Goal: Transaction & Acquisition: Subscribe to service/newsletter

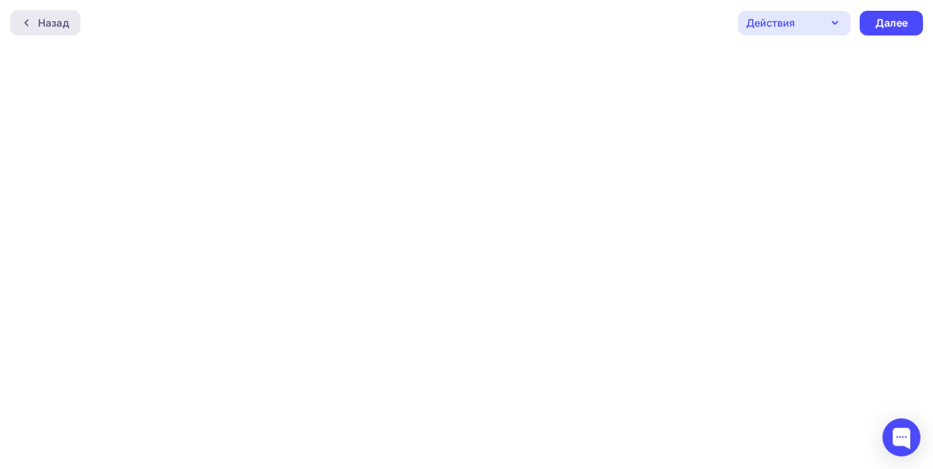
click at [61, 28] on div "Назад" at bounding box center [53, 22] width 31 height 15
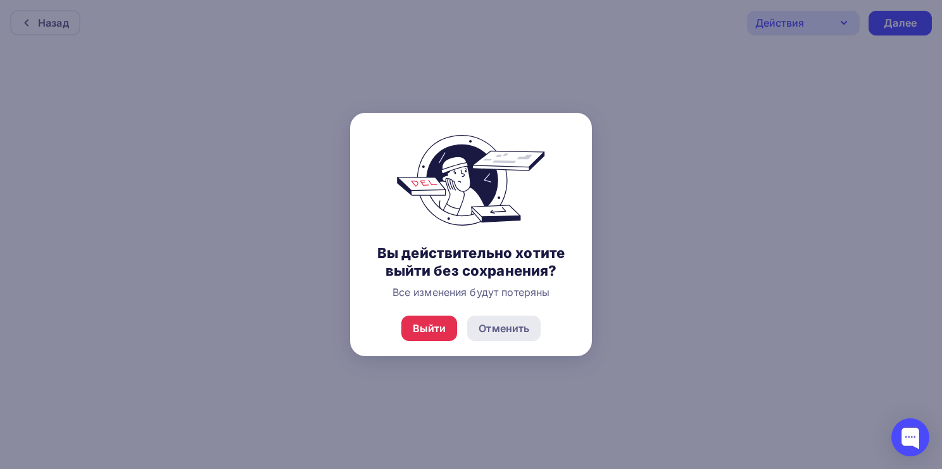
click at [524, 338] on div "Отменить" at bounding box center [503, 327] width 73 height 25
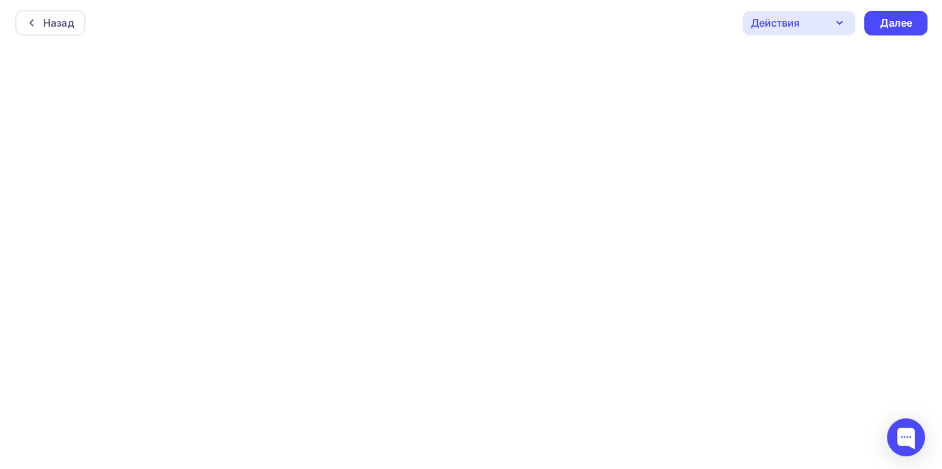
scroll to position [3, 0]
click at [62, 23] on div "Назад" at bounding box center [53, 20] width 31 height 15
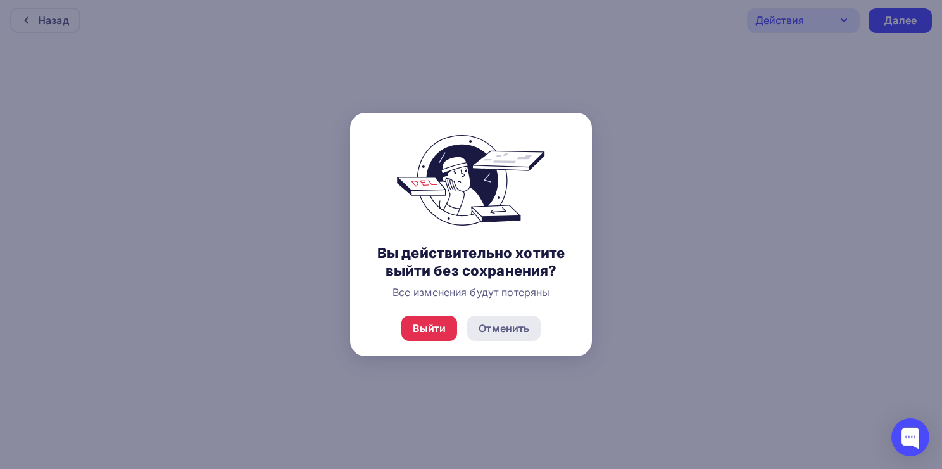
click at [521, 337] on div "Отменить" at bounding box center [503, 327] width 73 height 25
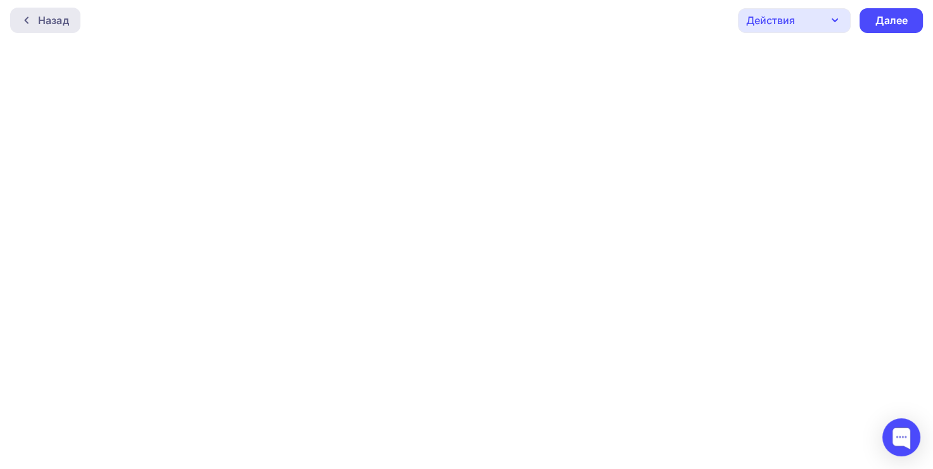
click at [48, 24] on div "Назад" at bounding box center [53, 20] width 31 height 15
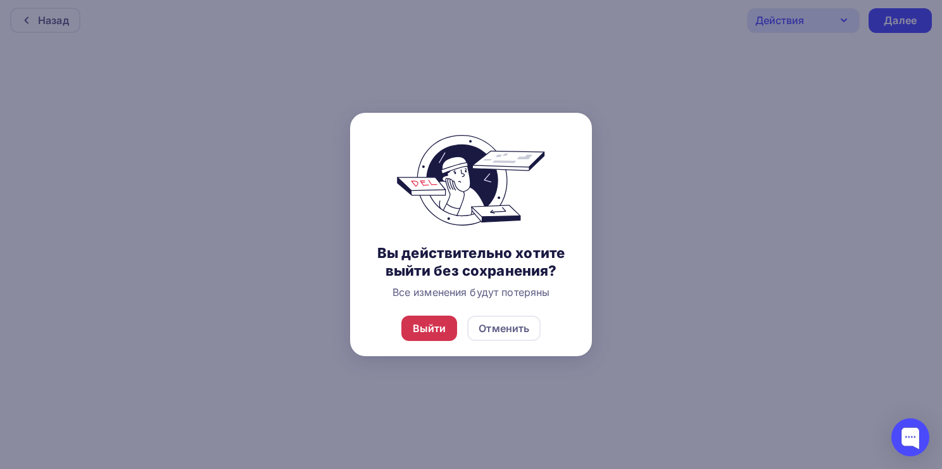
click at [433, 320] on div "Выйти" at bounding box center [429, 327] width 56 height 25
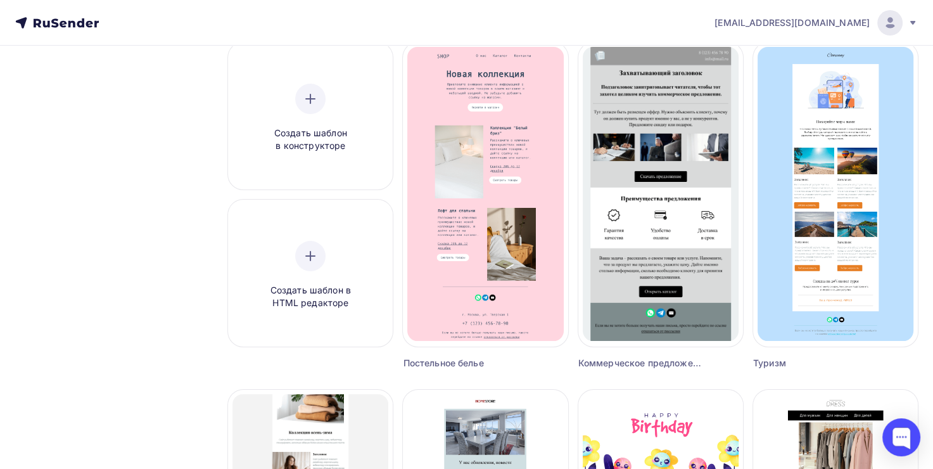
scroll to position [124, 0]
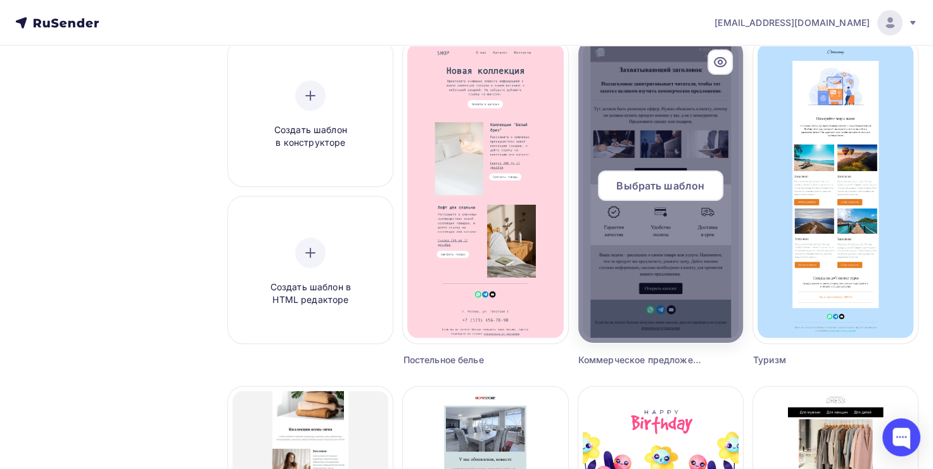
click at [660, 167] on div at bounding box center [660, 191] width 165 height 304
click at [667, 191] on span "Выбрать шаблон" at bounding box center [660, 185] width 88 height 15
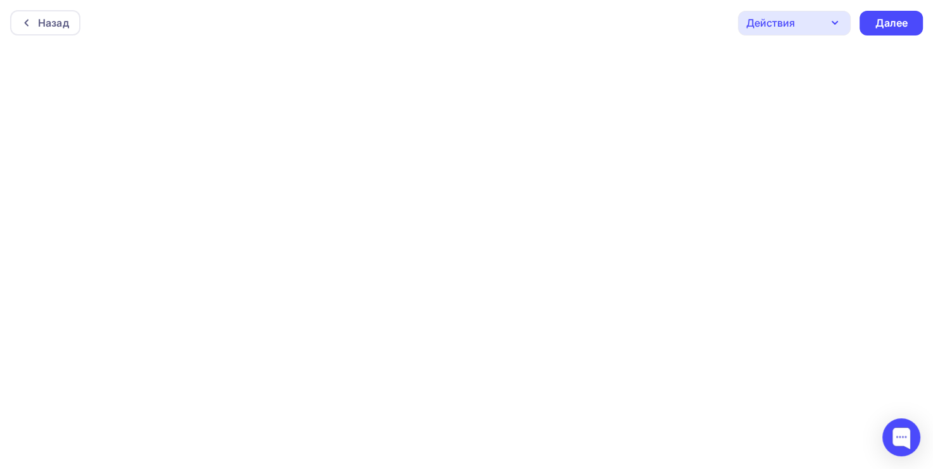
click at [656, 19] on div "Назад Действия Отправить тестовое письмо Предпросмотр Сохранить в Мои шаблоны В…" at bounding box center [466, 23] width 933 height 46
click at [882, 10] on div "Далее" at bounding box center [890, 20] width 63 height 25
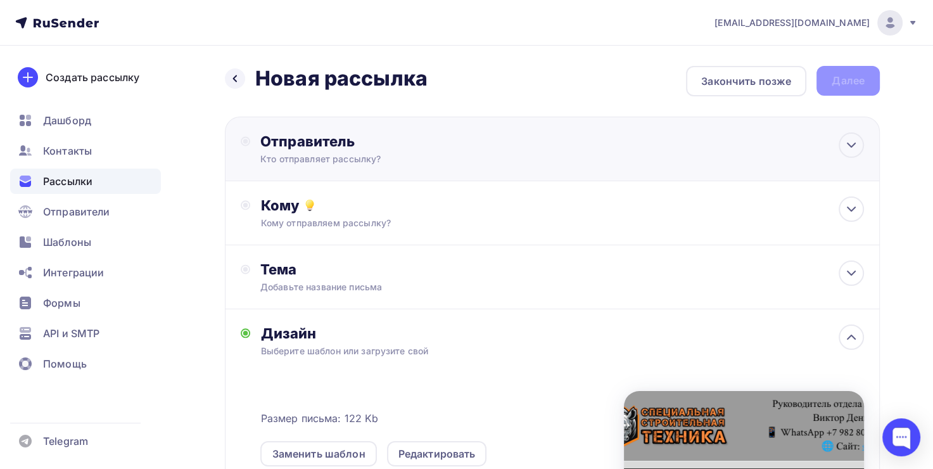
click at [517, 144] on div "Отправитель" at bounding box center [397, 141] width 274 height 18
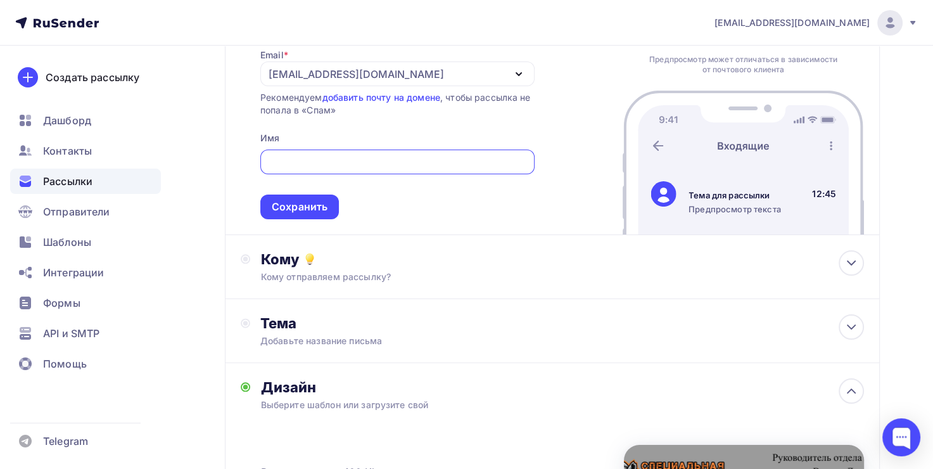
scroll to position [118, 0]
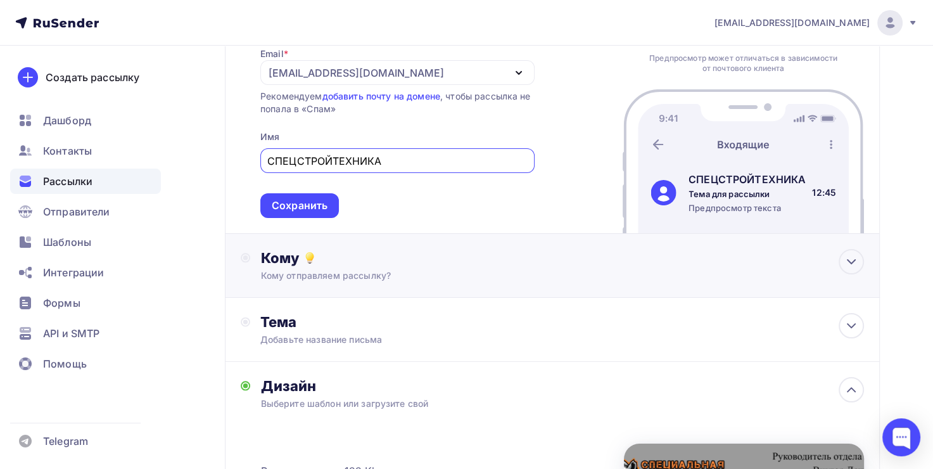
type input "СПЕЦСТРОЙТЕХНИКА"
click at [501, 265] on div "Кому" at bounding box center [561, 258] width 603 height 18
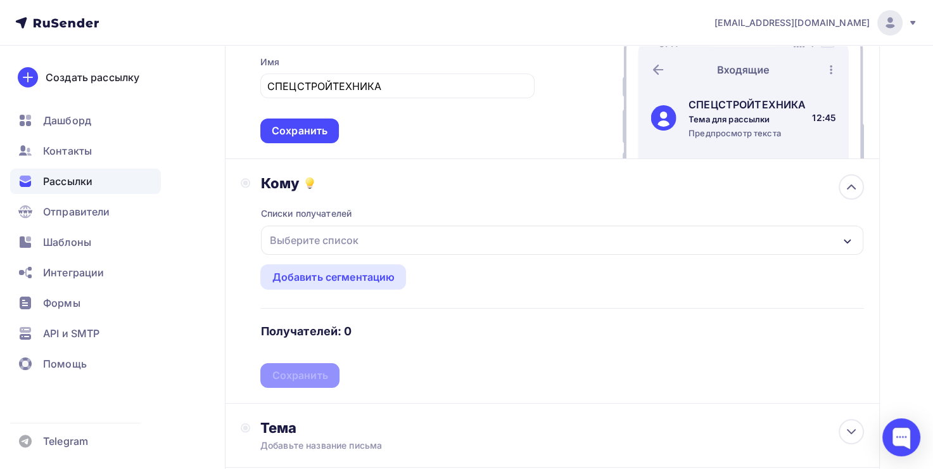
scroll to position [200, 0]
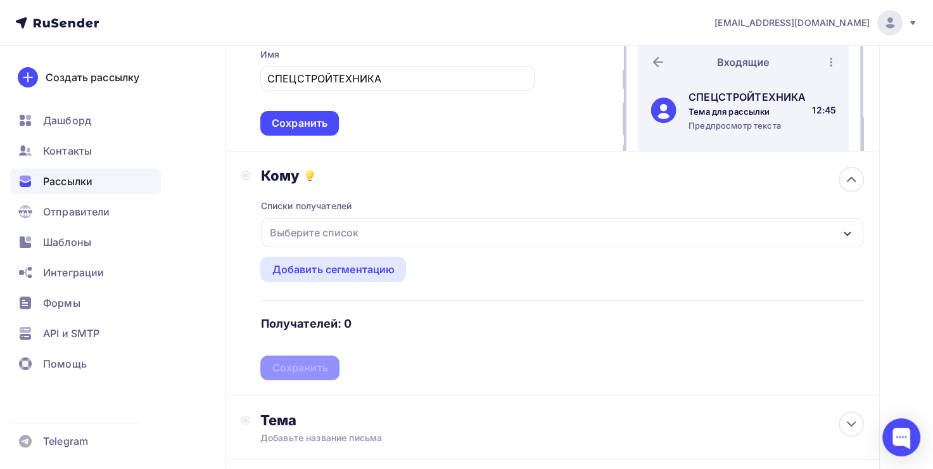
click at [397, 225] on div "Выберите список" at bounding box center [562, 232] width 602 height 29
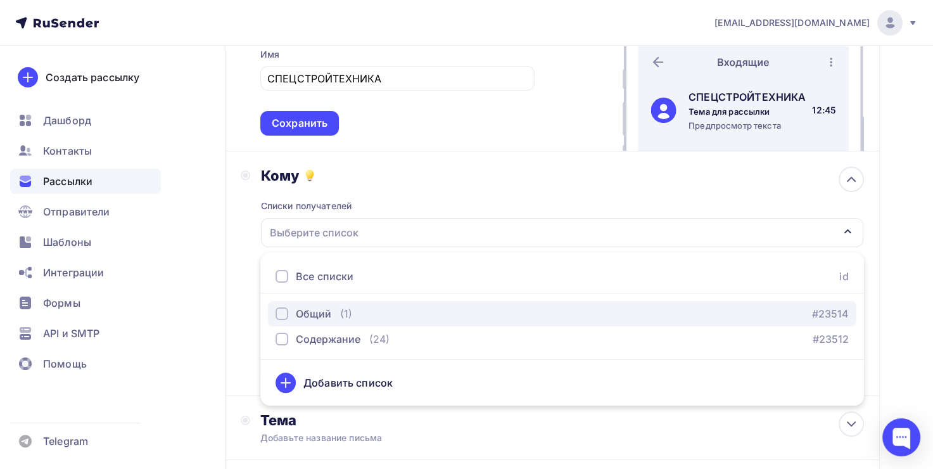
click at [373, 306] on div "Общий (1) #23514" at bounding box center [561, 313] width 573 height 15
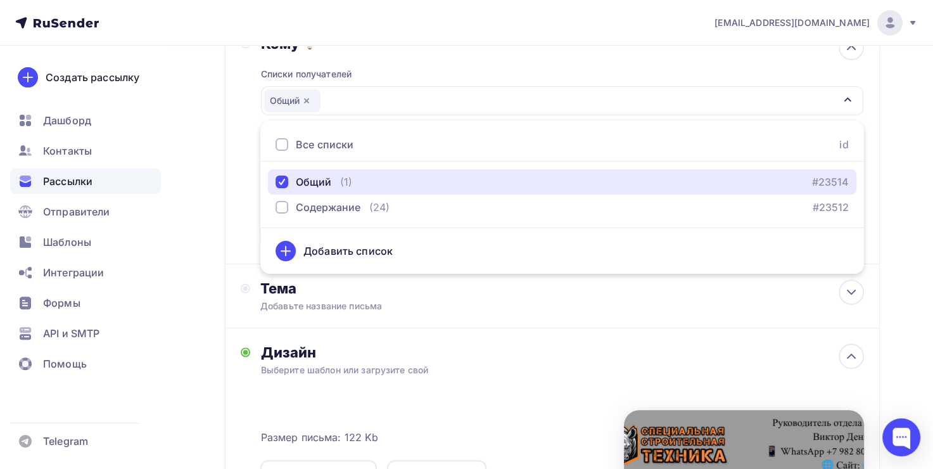
scroll to position [334, 0]
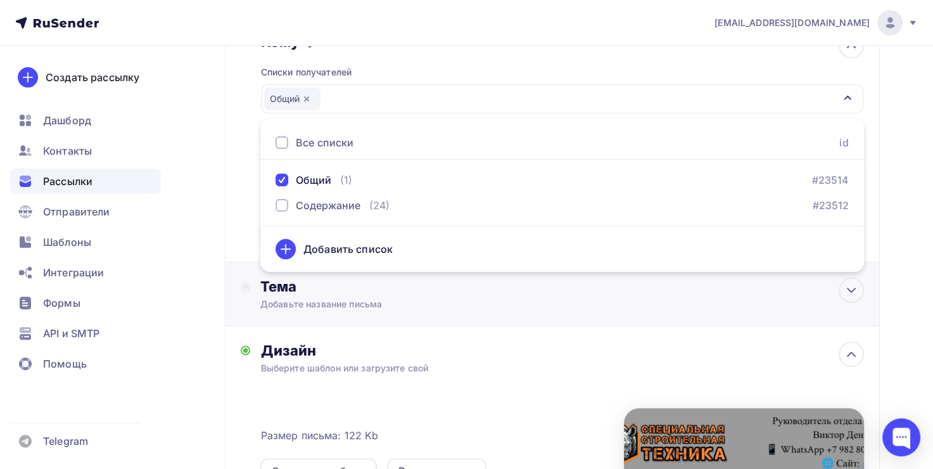
click at [369, 279] on div "Тема" at bounding box center [385, 286] width 250 height 18
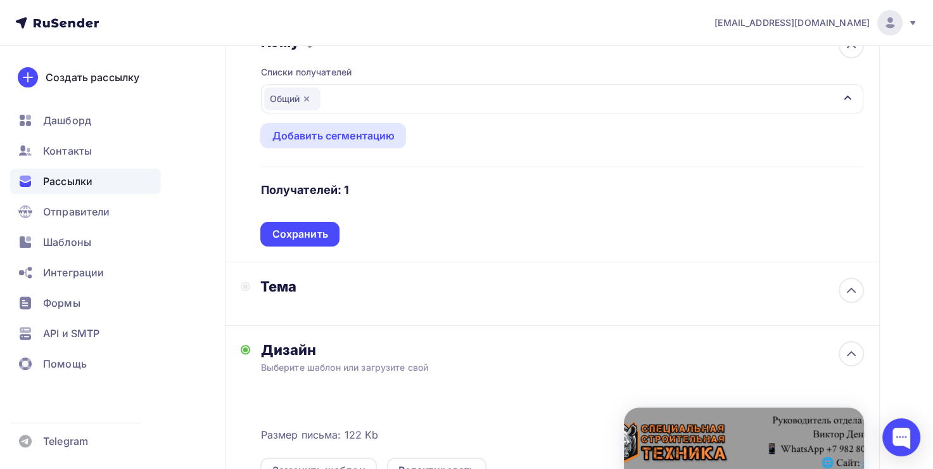
click at [362, 300] on div "Тема" at bounding box center [376, 293] width 270 height 32
click at [841, 279] on div at bounding box center [850, 289] width 25 height 25
click at [843, 282] on icon at bounding box center [850, 289] width 15 height 15
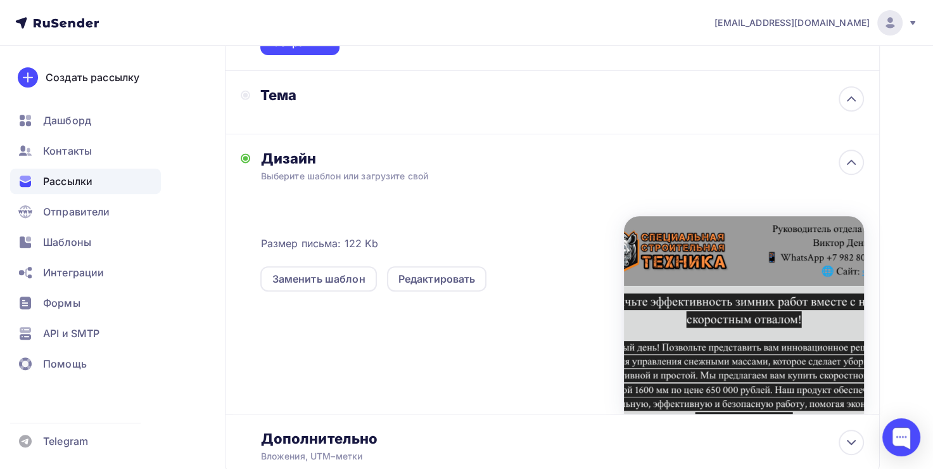
scroll to position [524, 0]
click at [360, 175] on div "Выберите шаблон или загрузите свой" at bounding box center [531, 176] width 543 height 13
click at [372, 109] on div "Тема" at bounding box center [376, 103] width 270 height 32
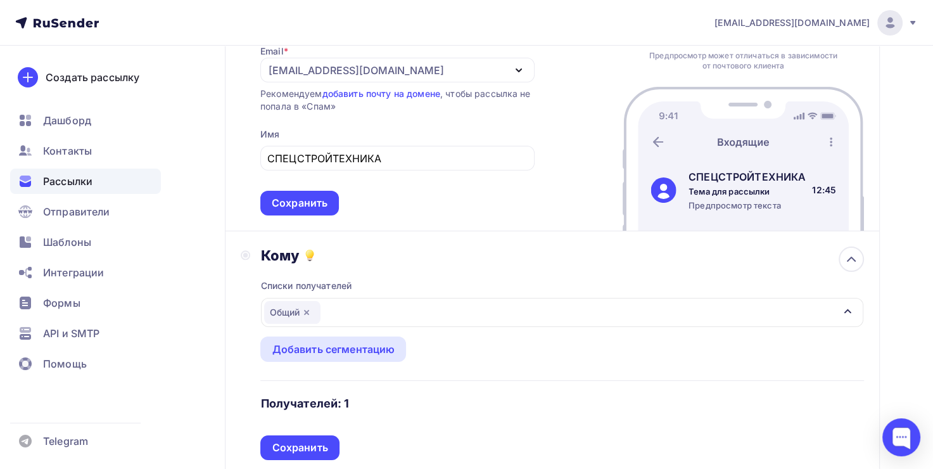
scroll to position [0, 0]
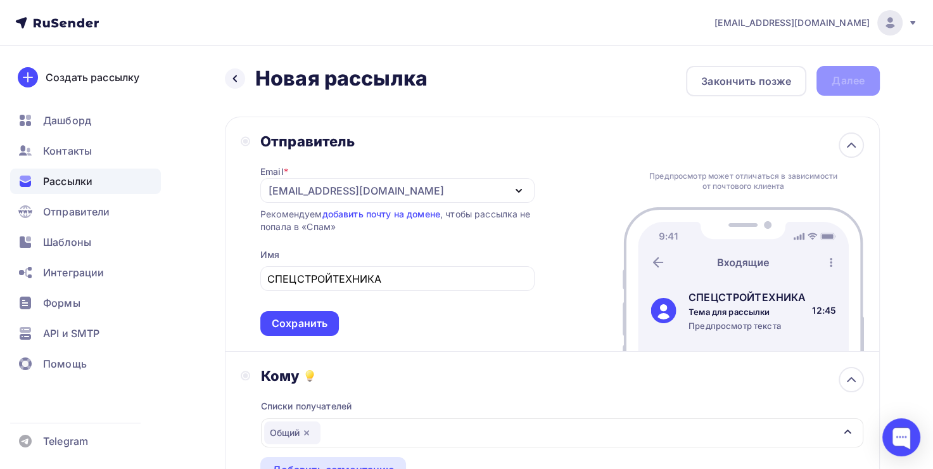
click at [851, 84] on div "Назад Новая рассылка Новая рассылка Закончить позже Далее" at bounding box center [552, 81] width 655 height 30
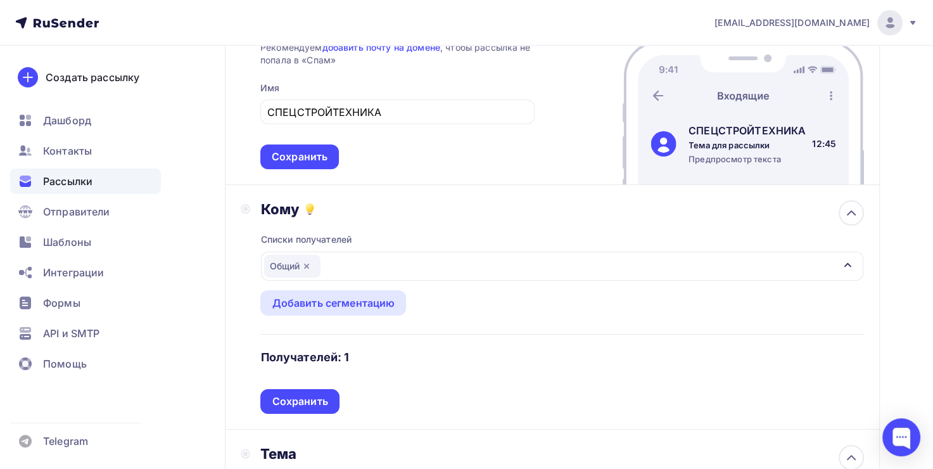
scroll to position [167, 0]
click at [327, 157] on div "Сохранить" at bounding box center [299, 156] width 79 height 25
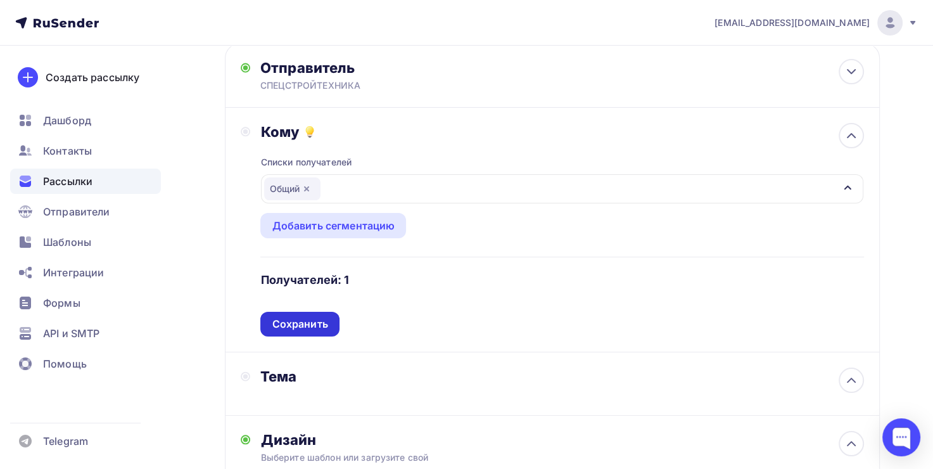
scroll to position [73, 0]
click at [317, 331] on div "Сохранить" at bounding box center [299, 324] width 79 height 25
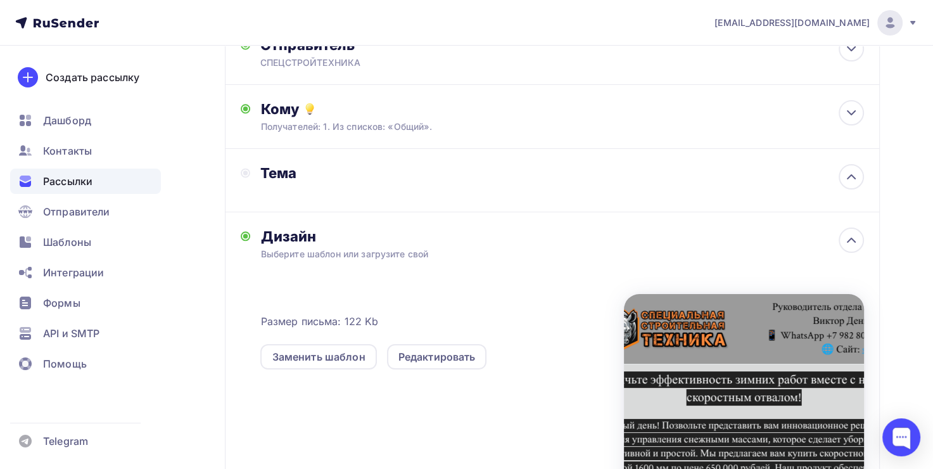
scroll to position [99, 0]
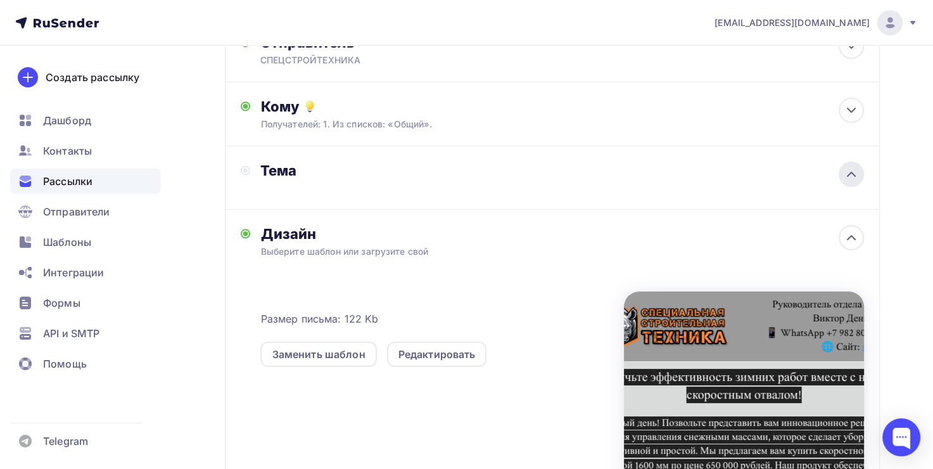
click at [842, 179] on div at bounding box center [850, 173] width 25 height 25
click at [360, 185] on div "Добавьте название письма" at bounding box center [372, 188] width 225 height 13
click at [360, 185] on div "Тема" at bounding box center [376, 177] width 270 height 32
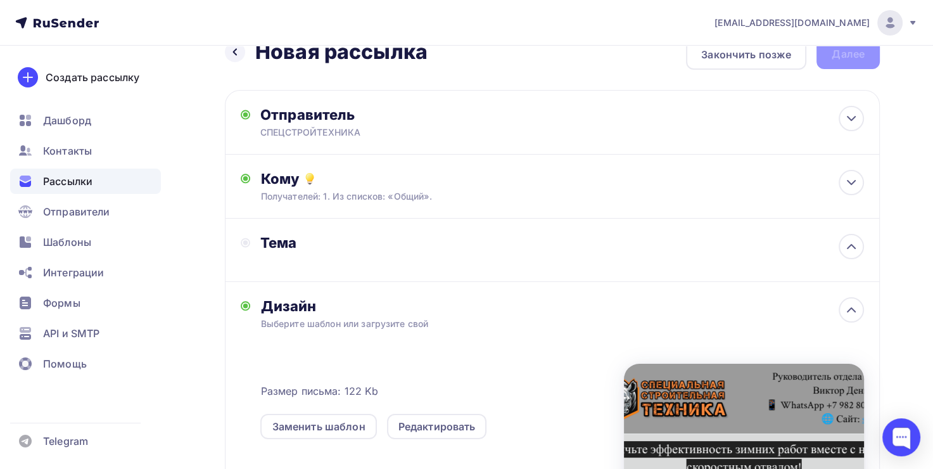
scroll to position [264, 0]
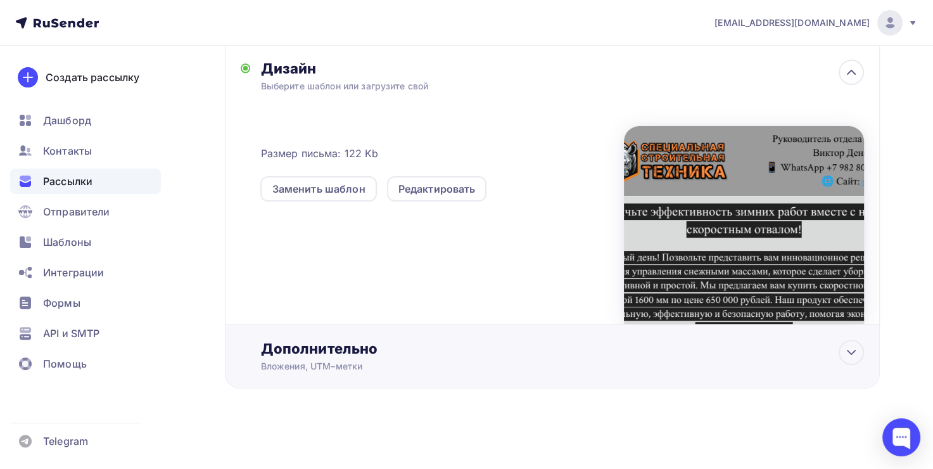
click at [839, 343] on div "Дополнительно" at bounding box center [561, 348] width 603 height 18
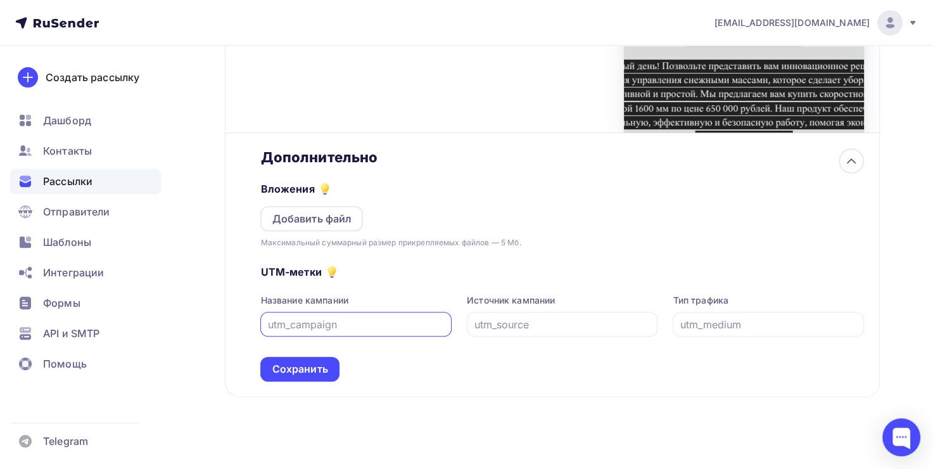
scroll to position [464, 0]
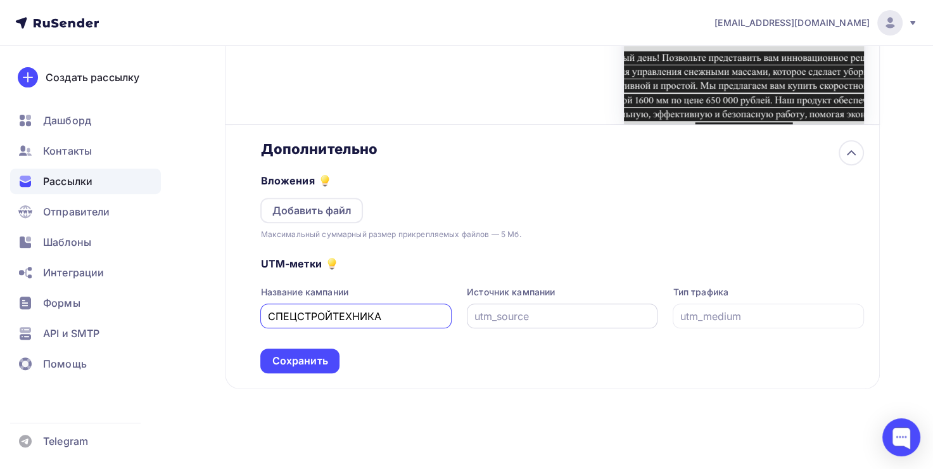
type input "СПЕЦСТРОЙТЕХНИКА"
click at [512, 313] on input "text" at bounding box center [562, 315] width 177 height 15
click at [317, 348] on div "Сохранить" at bounding box center [299, 360] width 79 height 25
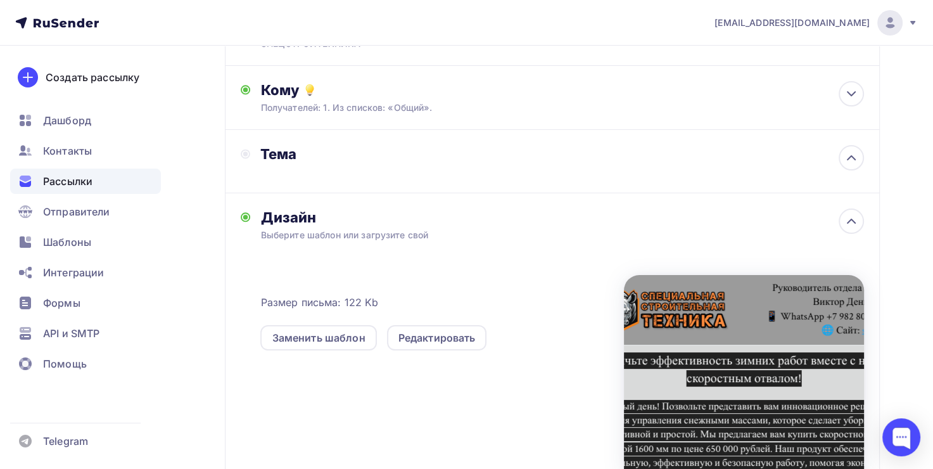
scroll to position [0, 0]
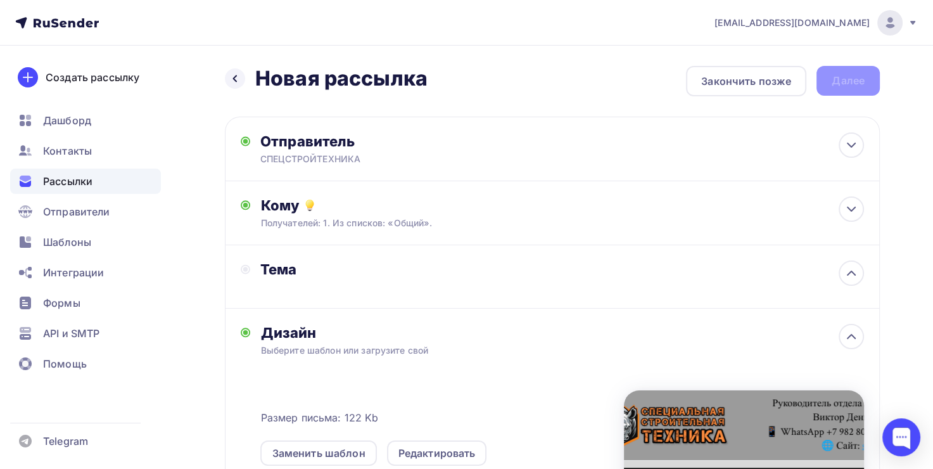
click at [842, 93] on div "Назад Новая рассылка Новая рассылка Закончить позже Далее" at bounding box center [552, 81] width 655 height 30
click at [835, 87] on div "Назад Новая рассылка Новая рассылка Закончить позже Далее" at bounding box center [552, 81] width 655 height 30
click at [582, 79] on div "Назад Новая рассылка Новая рассылка Закончить позже Далее" at bounding box center [552, 81] width 655 height 30
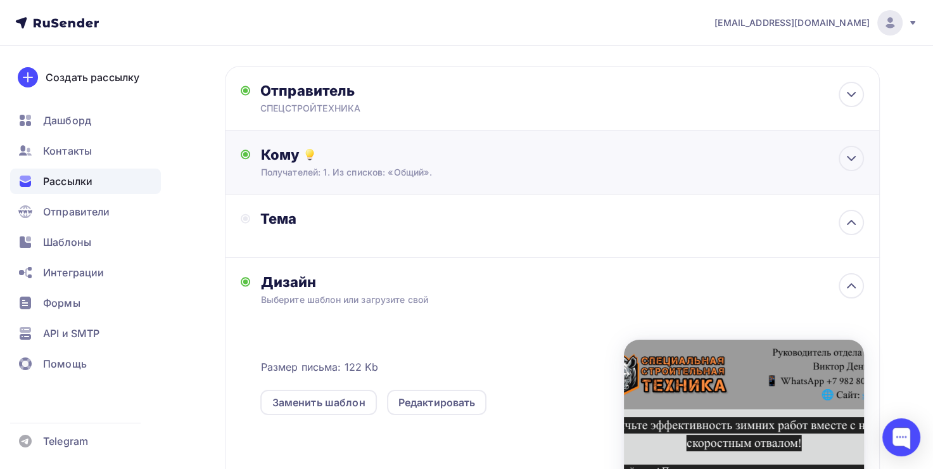
scroll to position [67, 0]
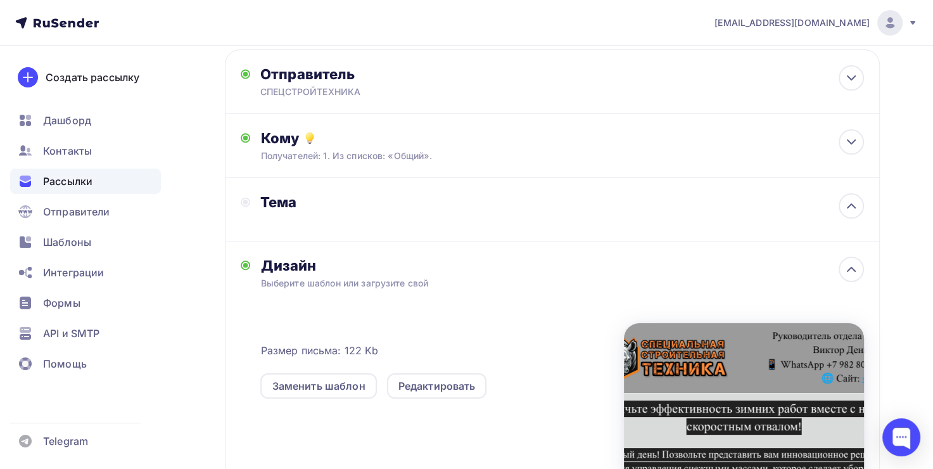
click at [284, 205] on div "Тема" at bounding box center [385, 202] width 250 height 18
click at [852, 213] on div at bounding box center [850, 205] width 25 height 25
click at [426, 211] on div "Добавьте название письма" at bounding box center [385, 218] width 250 height 15
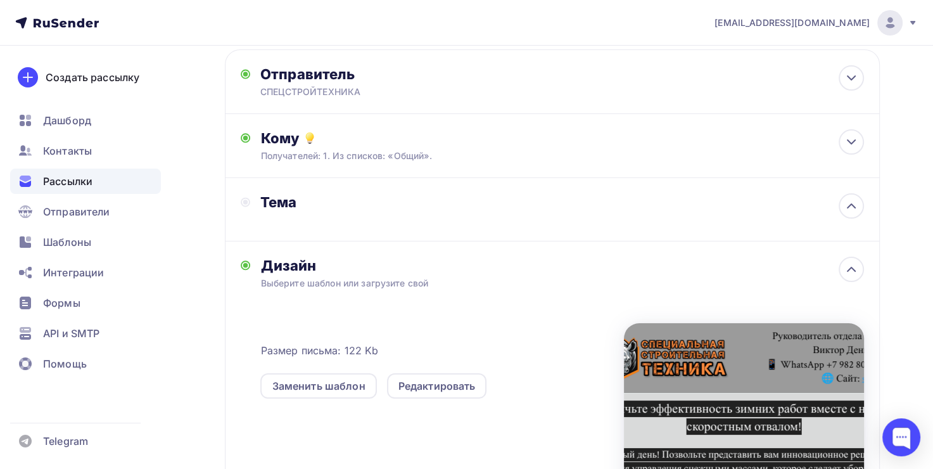
click at [306, 220] on div "Тема" at bounding box center [376, 209] width 270 height 32
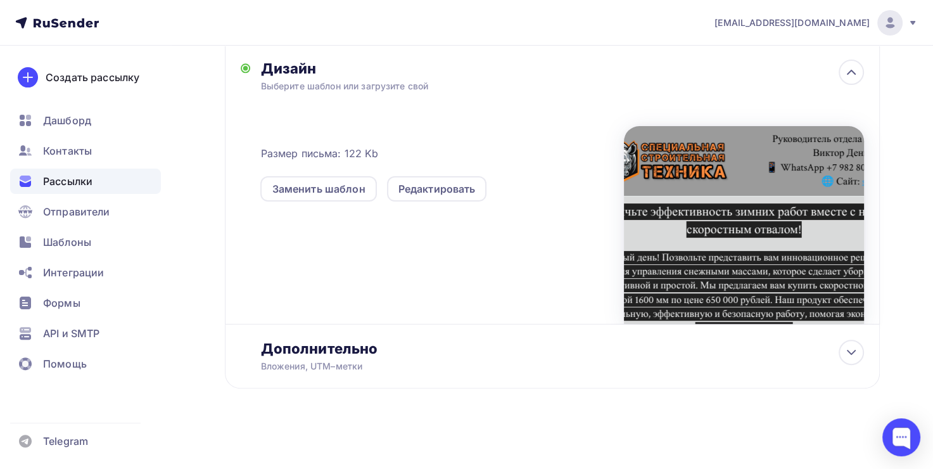
scroll to position [0, 0]
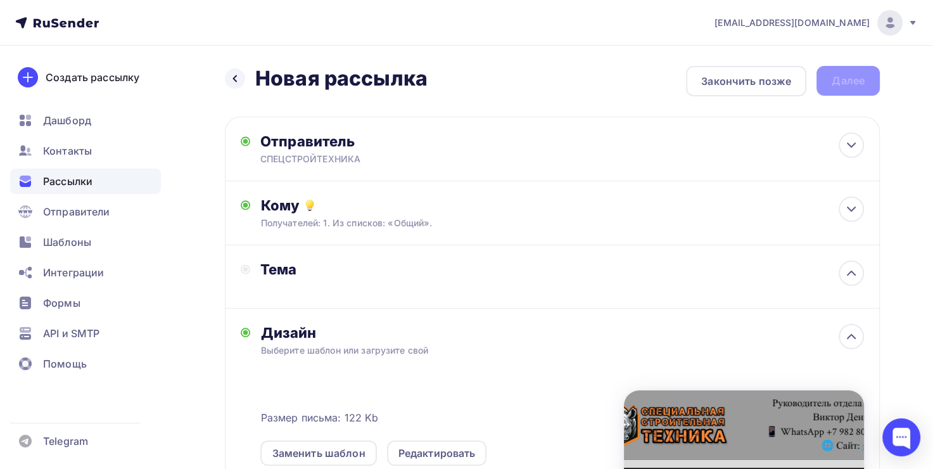
click at [79, 184] on span "Рассылки" at bounding box center [67, 181] width 49 height 15
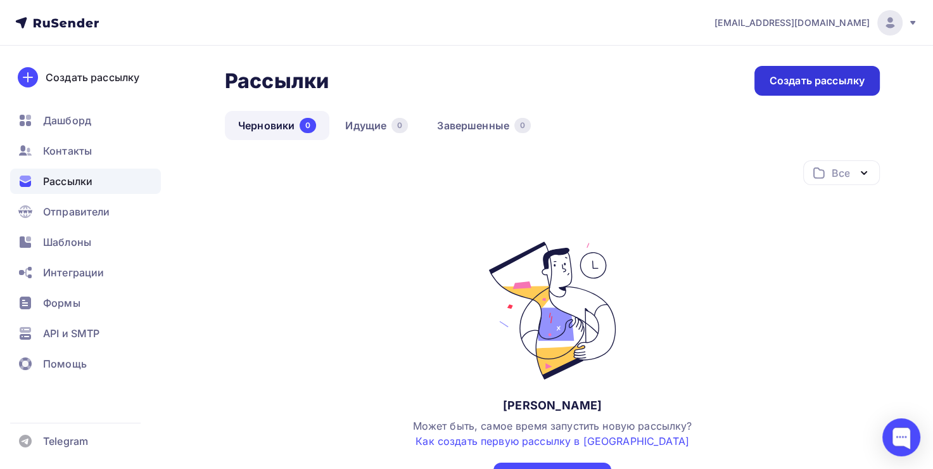
click at [783, 87] on div "Создать рассылку" at bounding box center [816, 80] width 95 height 15
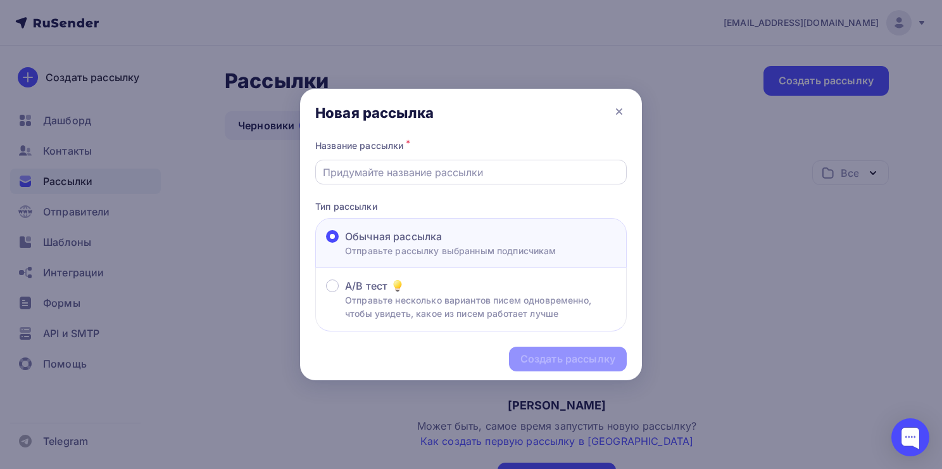
click at [370, 162] on div at bounding box center [471, 172] width 312 height 25
click at [370, 168] on input "text" at bounding box center [471, 172] width 297 height 15
type input "Отвалы с"
click at [541, 355] on div "Создать рассылку" at bounding box center [568, 358] width 95 height 15
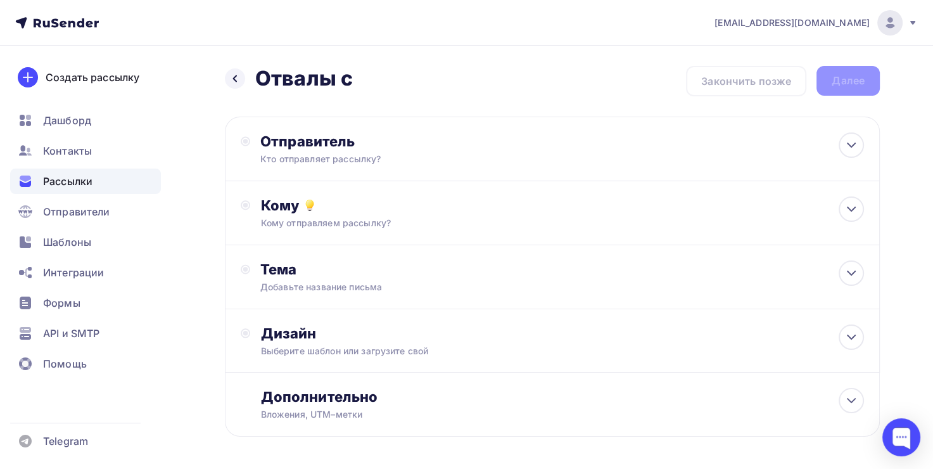
scroll to position [48, 0]
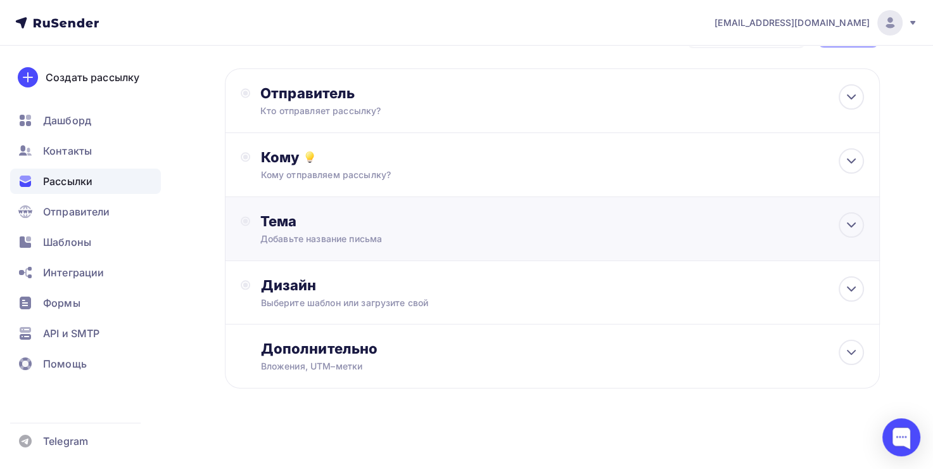
click at [859, 212] on div "Тема Добавьте название письма Тема * Рекомендуем использовать не более 150 симв…" at bounding box center [552, 229] width 655 height 64
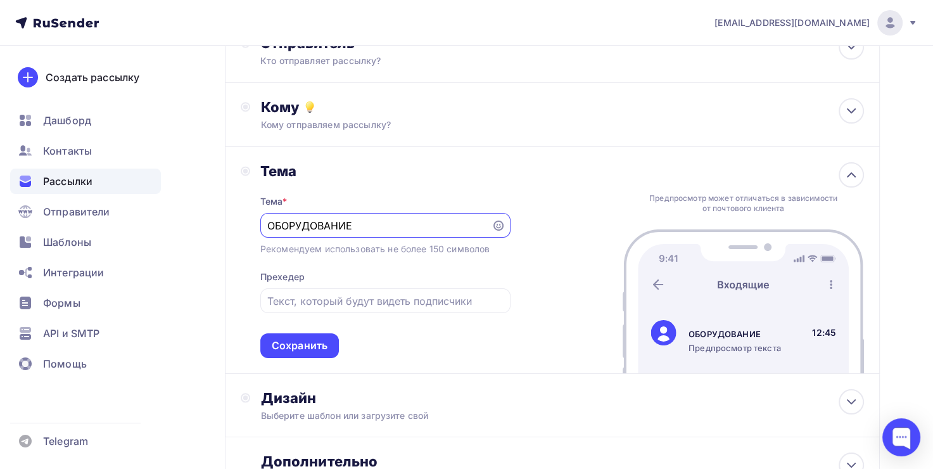
scroll to position [101, 0]
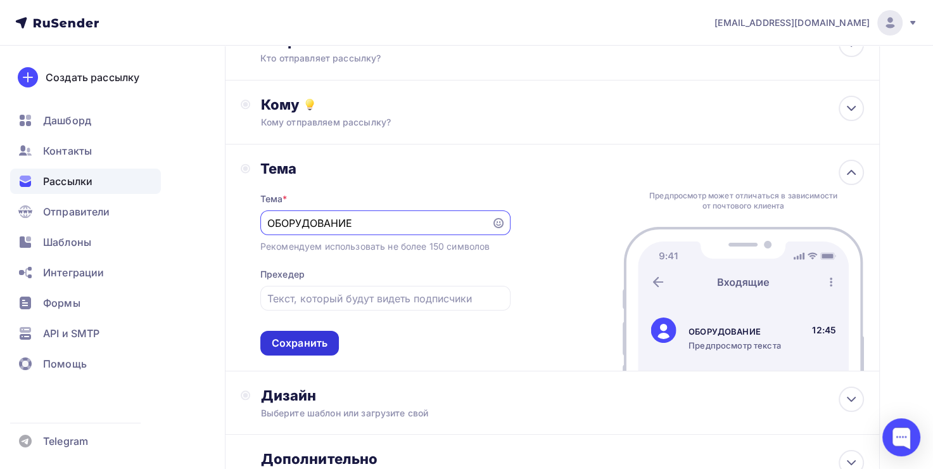
type input "ОБОРУДОВАНИЕ"
click at [301, 341] on div "Сохранить" at bounding box center [300, 343] width 56 height 15
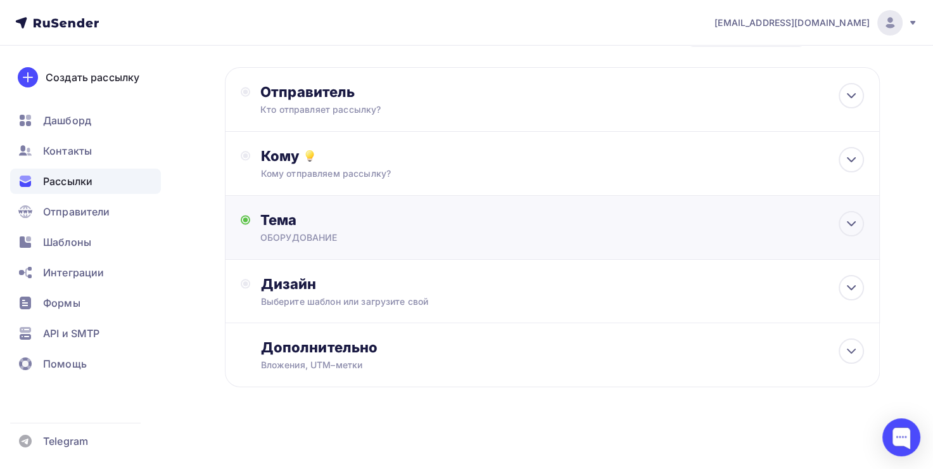
scroll to position [48, 0]
click at [427, 79] on div "Отправитель Кто отправляет рассылку? Email * [EMAIL_ADDRESS][DOMAIN_NAME] [EMAI…" at bounding box center [552, 100] width 655 height 65
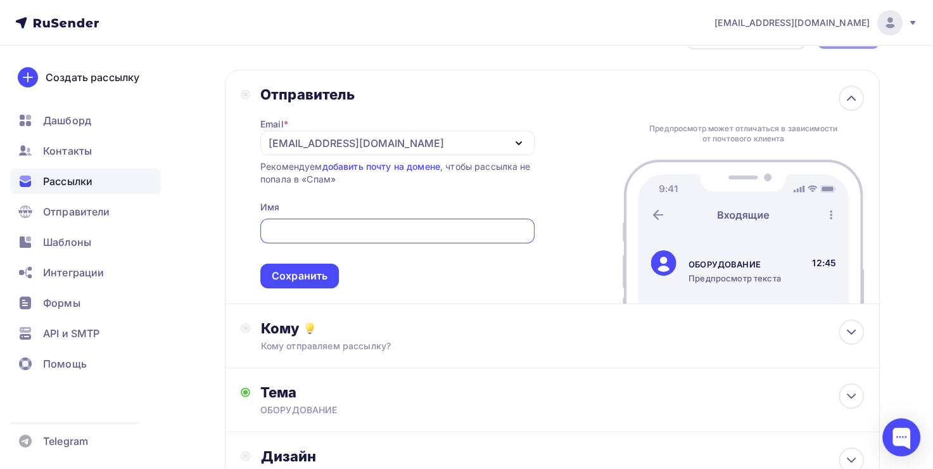
scroll to position [0, 0]
click at [324, 227] on input "text" at bounding box center [397, 231] width 260 height 15
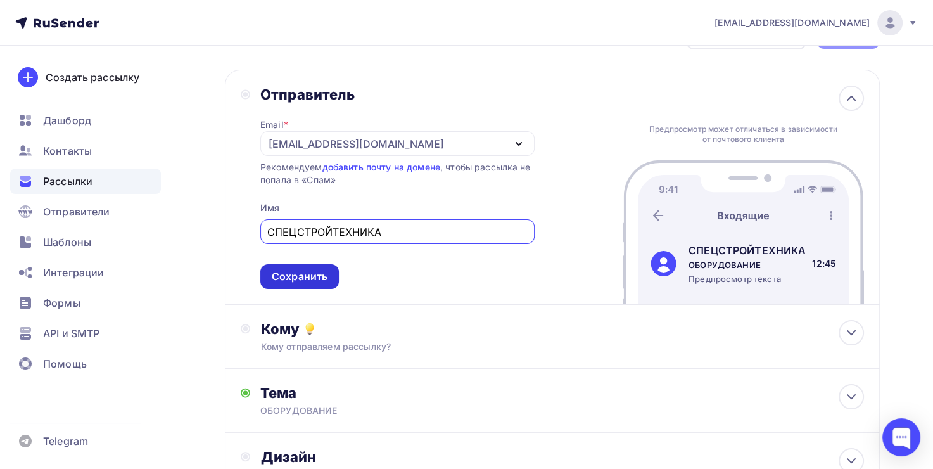
type input "СПЕЦСТРОЙТЕХНИКА"
click at [337, 269] on div "Сохранить" at bounding box center [299, 276] width 79 height 25
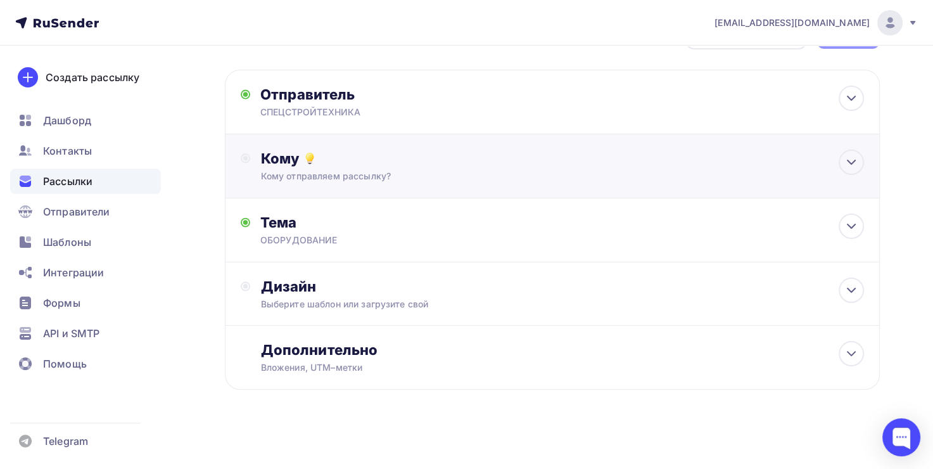
click at [412, 155] on div "Кому" at bounding box center [561, 158] width 603 height 18
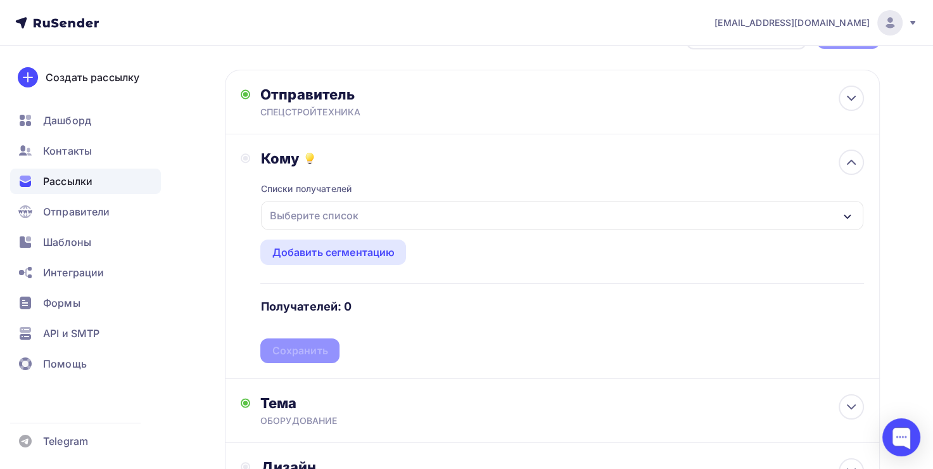
click at [346, 219] on div "Выберите список" at bounding box center [313, 215] width 99 height 23
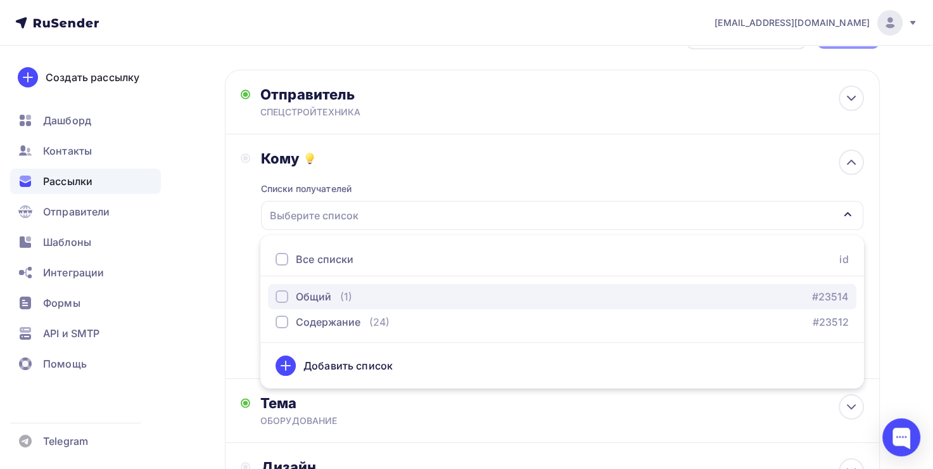
click at [358, 299] on div "Общий (1) #23514" at bounding box center [561, 296] width 573 height 15
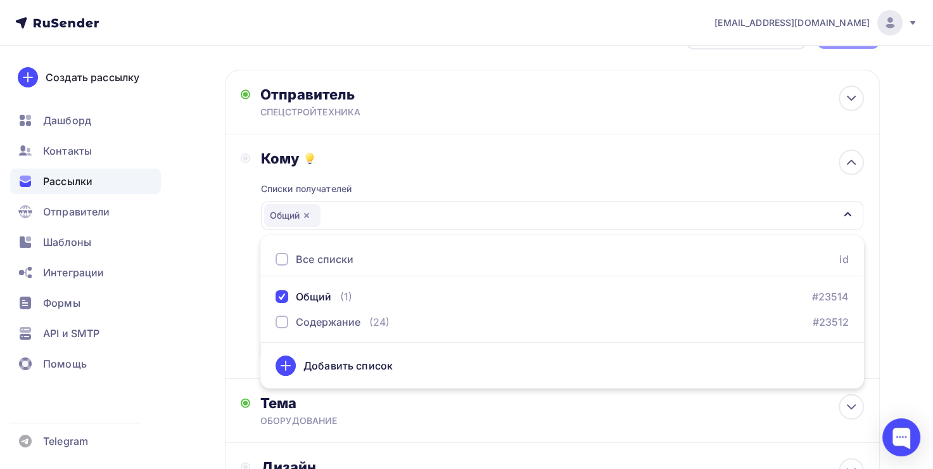
click at [654, 182] on div "Списки получателей Общий Все списки id Общий (1) #23514 Содержание (24) #23512 …" at bounding box center [561, 265] width 603 height 196
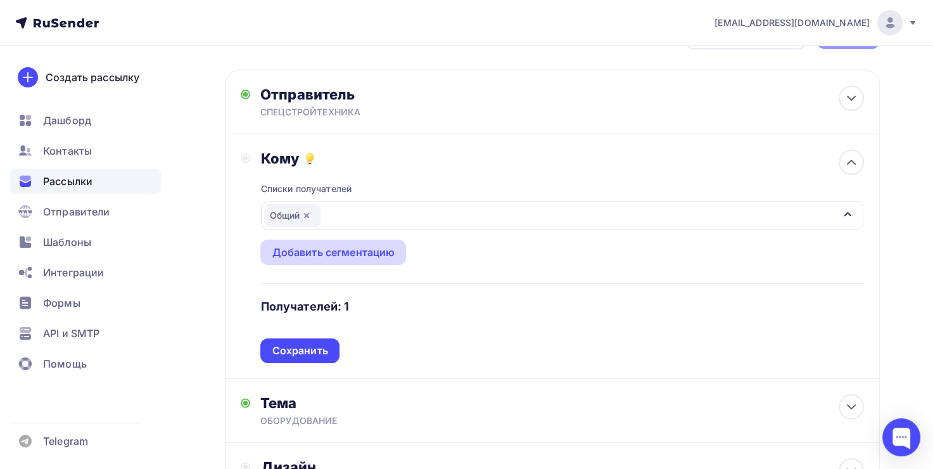
click at [378, 248] on div "Добавить сегментацию" at bounding box center [333, 251] width 123 height 15
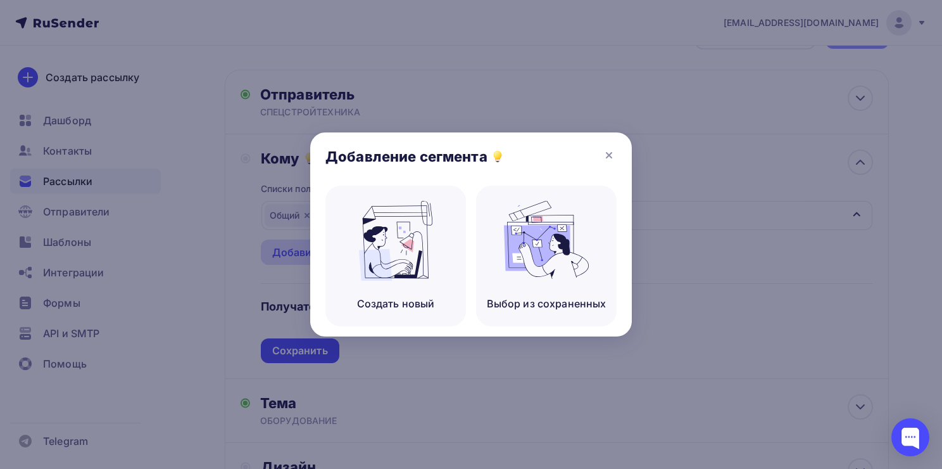
click at [378, 248] on img at bounding box center [395, 241] width 85 height 80
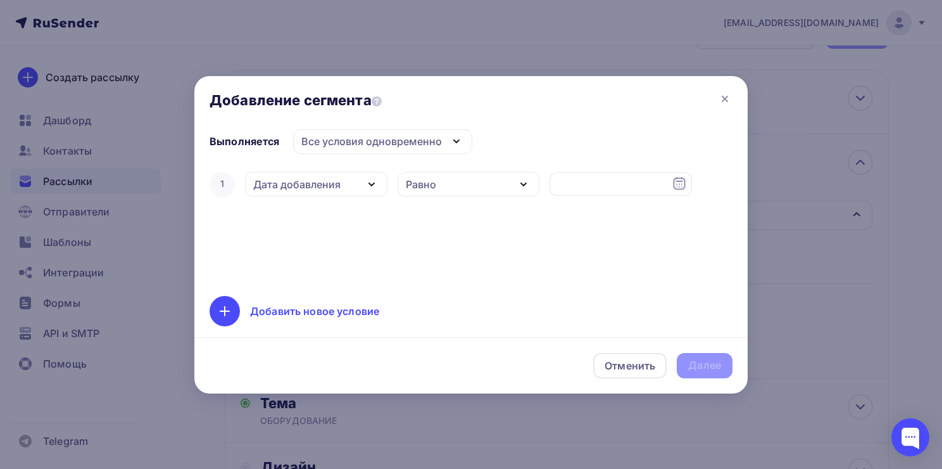
click at [300, 186] on div "Дата добавления" at bounding box center [296, 184] width 87 height 15
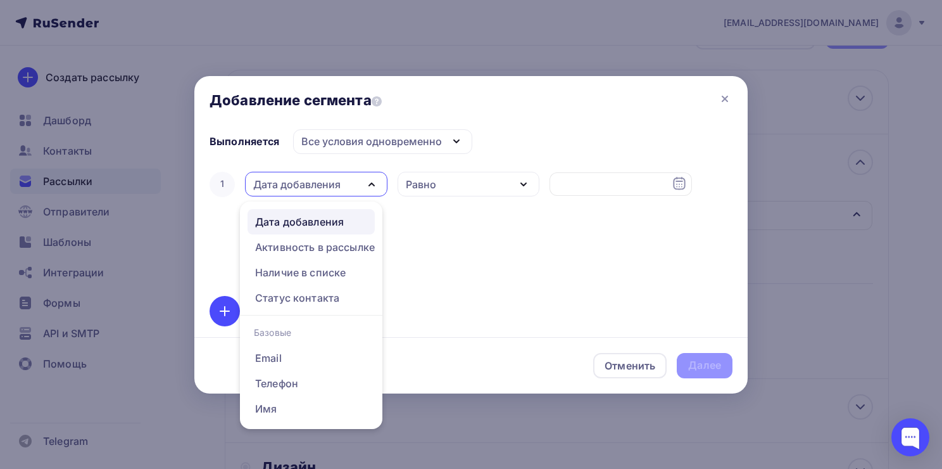
click at [300, 186] on div "Дата добавления" at bounding box center [296, 184] width 87 height 15
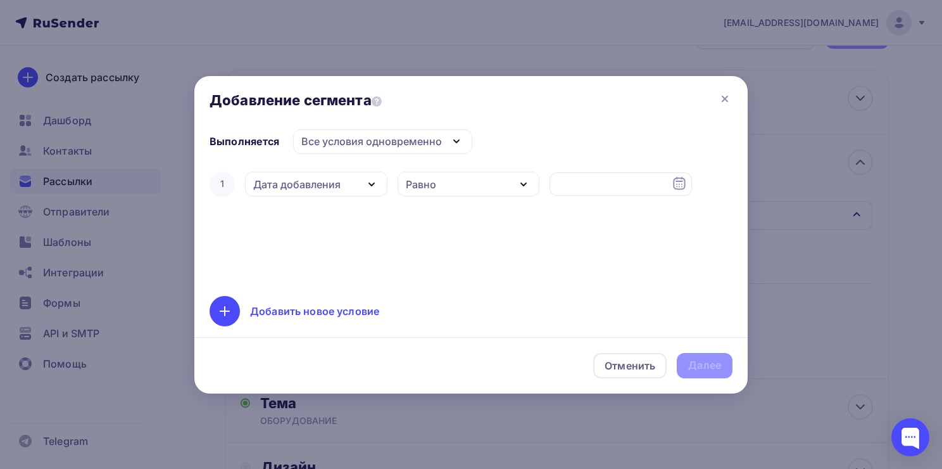
click at [300, 186] on div "Дата добавления" at bounding box center [296, 184] width 87 height 15
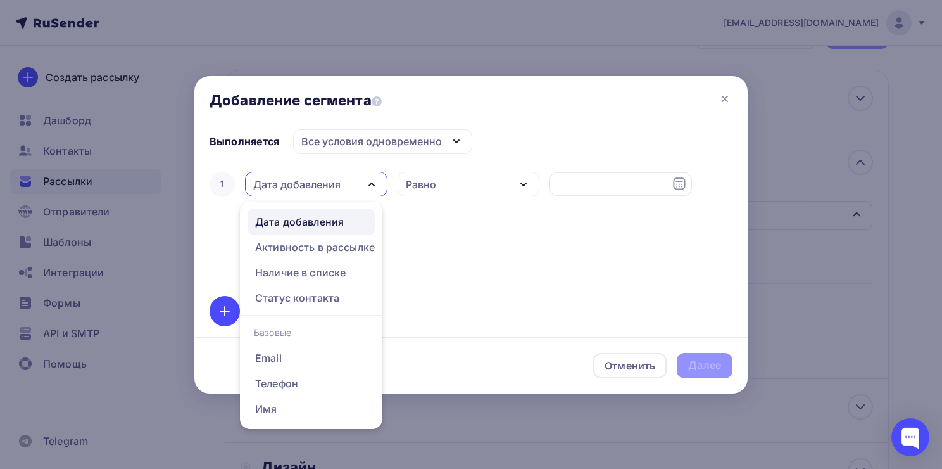
click at [300, 186] on div "Дата добавления" at bounding box center [296, 184] width 87 height 15
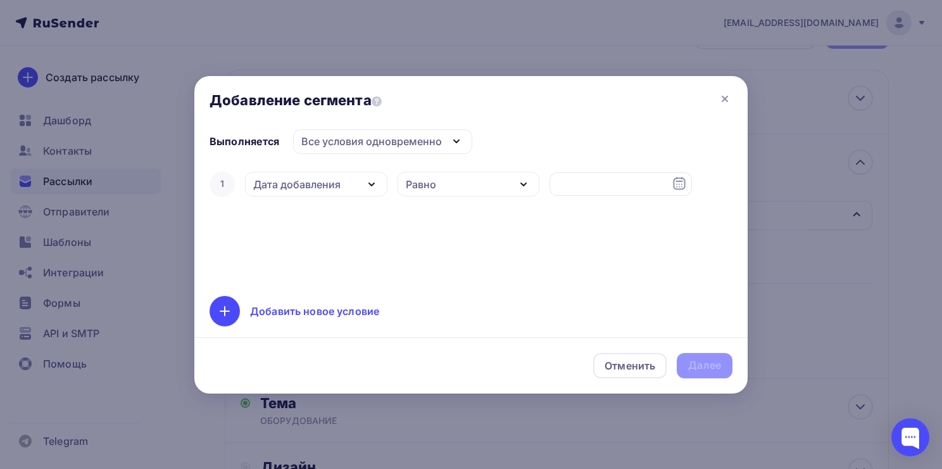
click at [475, 190] on div "Равно" at bounding box center [469, 184] width 142 height 25
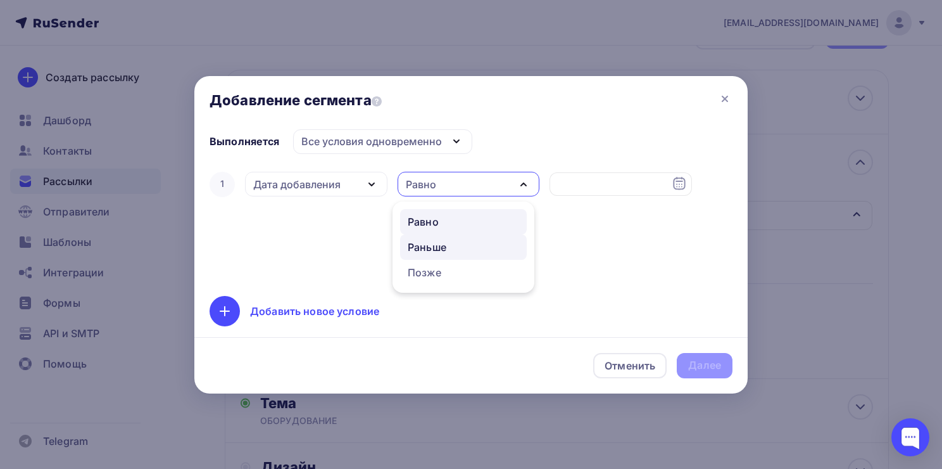
click at [456, 247] on div "Раньше" at bounding box center [463, 246] width 111 height 15
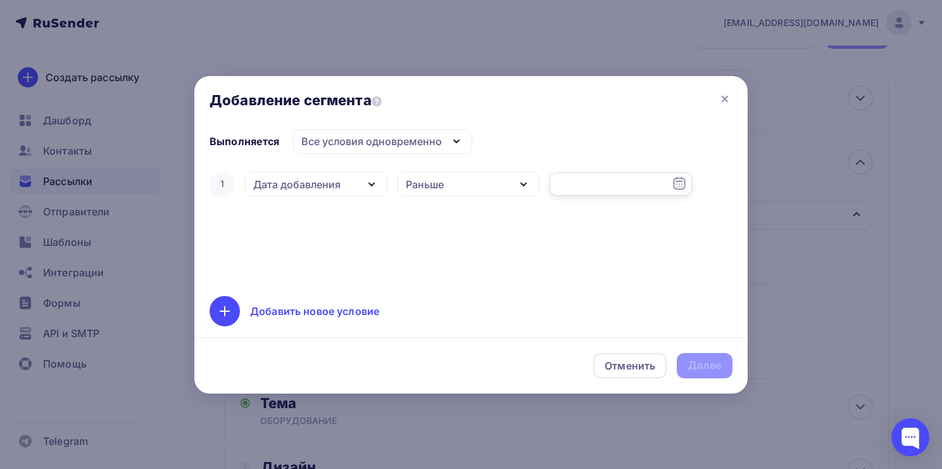
click at [588, 181] on input "text" at bounding box center [621, 184] width 142 height 24
click at [575, 298] on div "12" at bounding box center [572, 292] width 20 height 11
type input "[DATE]"
click at [317, 187] on div "Дата добавления" at bounding box center [296, 184] width 87 height 15
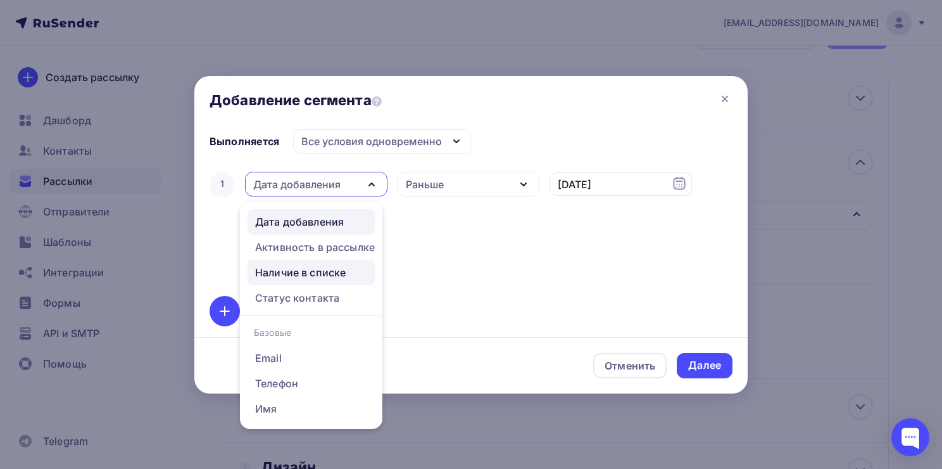
click at [326, 276] on div "Наличие в списке" at bounding box center [300, 272] width 91 height 15
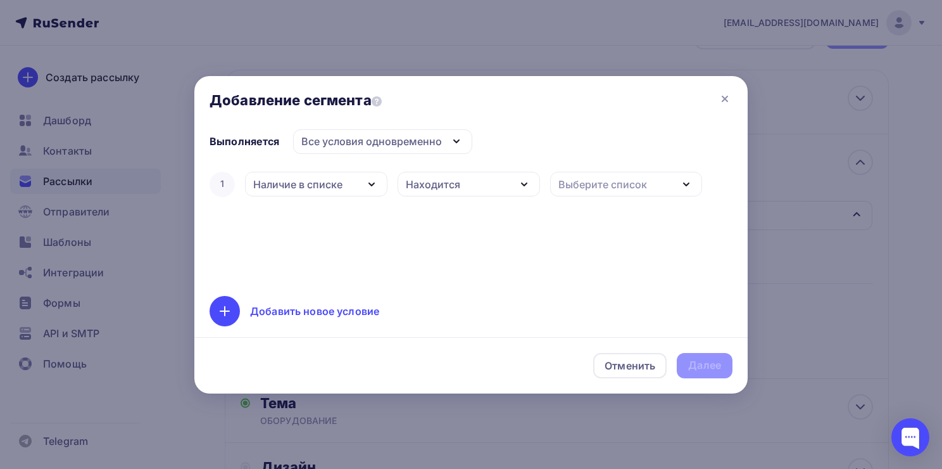
click at [709, 369] on div "Отменить Далее" at bounding box center [470, 365] width 553 height 56
click at [481, 187] on div "Находится" at bounding box center [469, 184] width 142 height 25
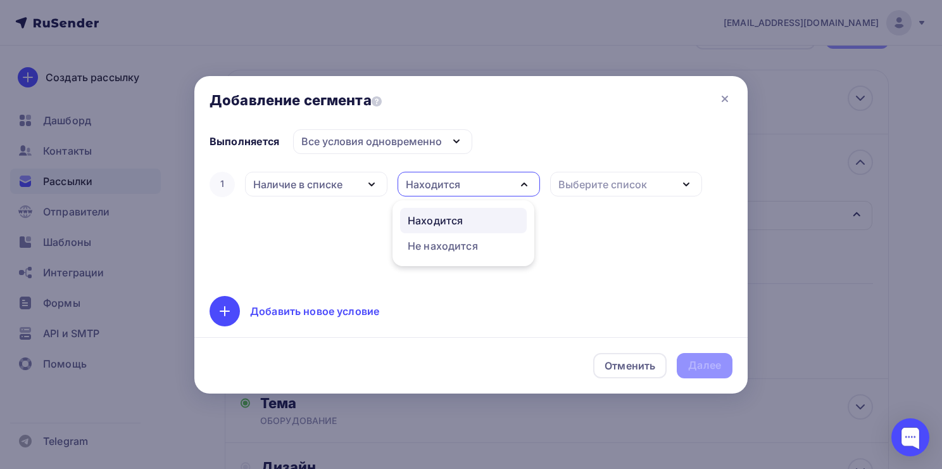
click at [465, 224] on div "Находится" at bounding box center [463, 220] width 111 height 15
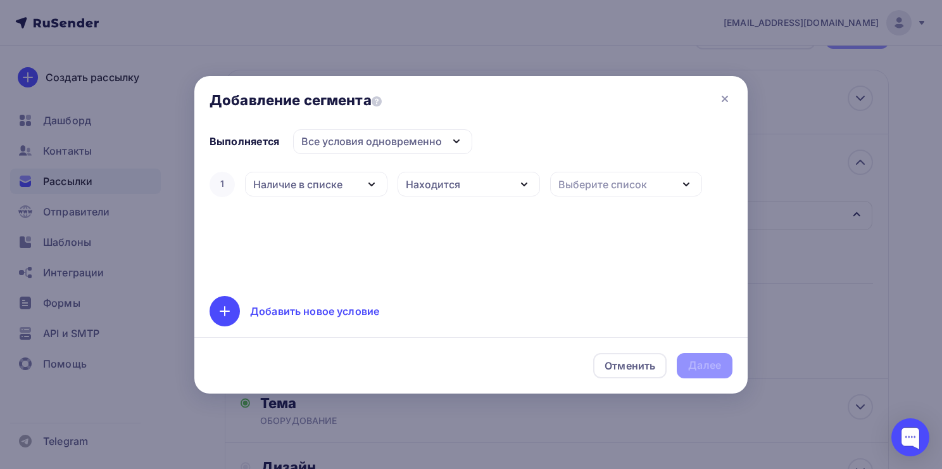
click at [584, 192] on div "Выберите список" at bounding box center [626, 184] width 152 height 25
click at [576, 260] on div "Общий" at bounding box center [578, 265] width 36 height 15
click at [702, 366] on div "Далее" at bounding box center [704, 365] width 33 height 15
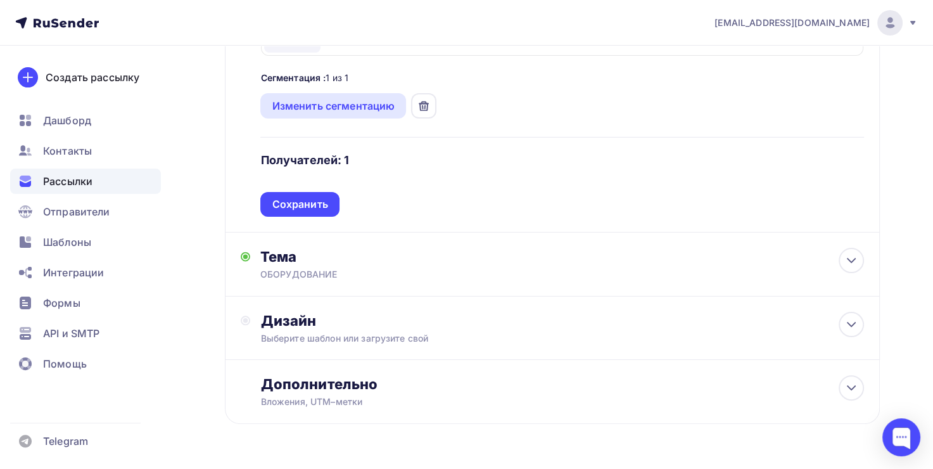
scroll to position [256, 0]
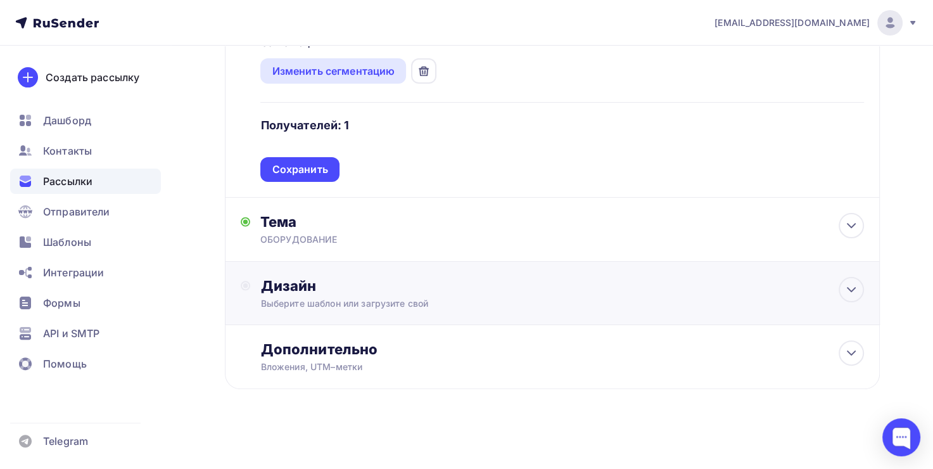
click at [441, 282] on div "Дизайн" at bounding box center [561, 286] width 603 height 18
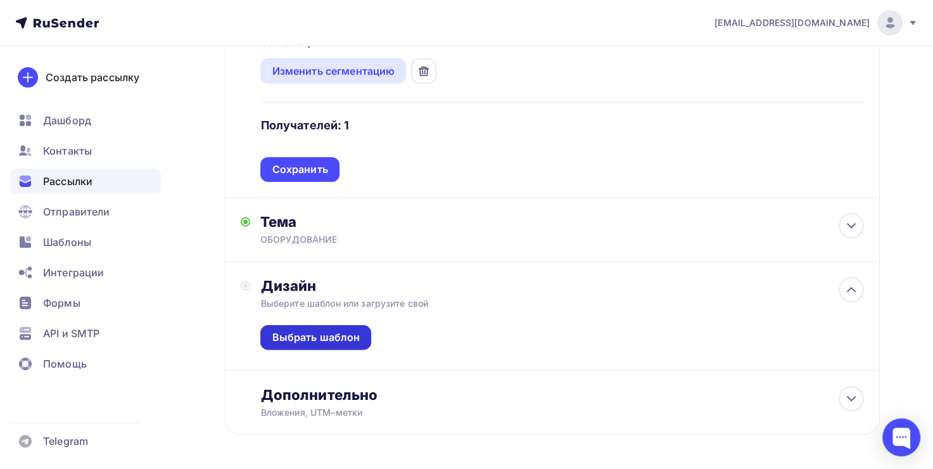
click at [328, 330] on div "Выбрать шаблон" at bounding box center [316, 337] width 88 height 15
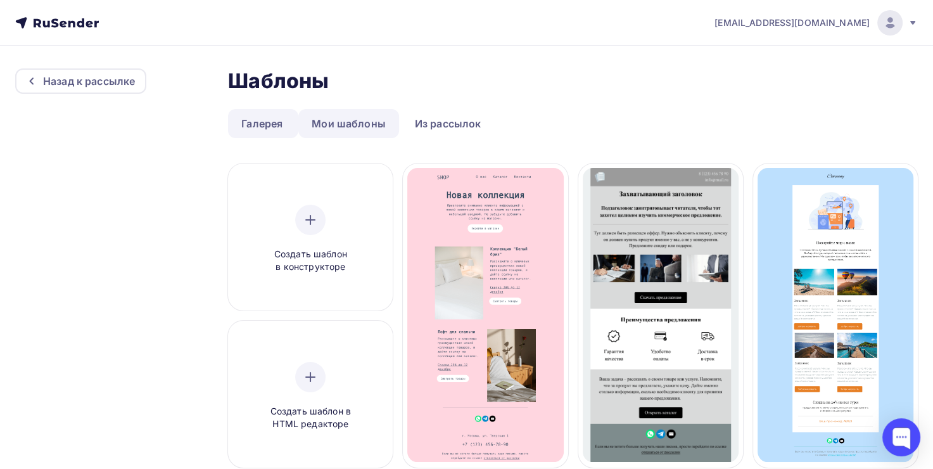
click at [359, 127] on link "Мои шаблоны" at bounding box center [348, 123] width 101 height 29
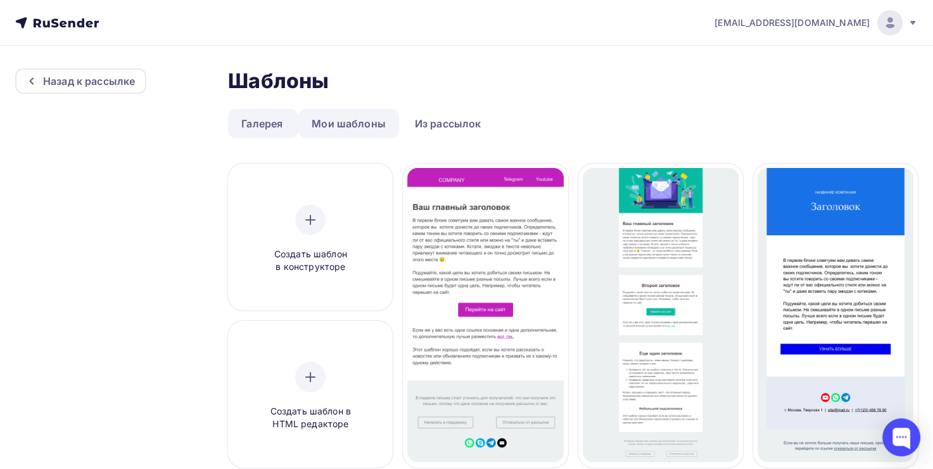
click at [377, 129] on link "Мои шаблоны" at bounding box center [348, 123] width 101 height 29
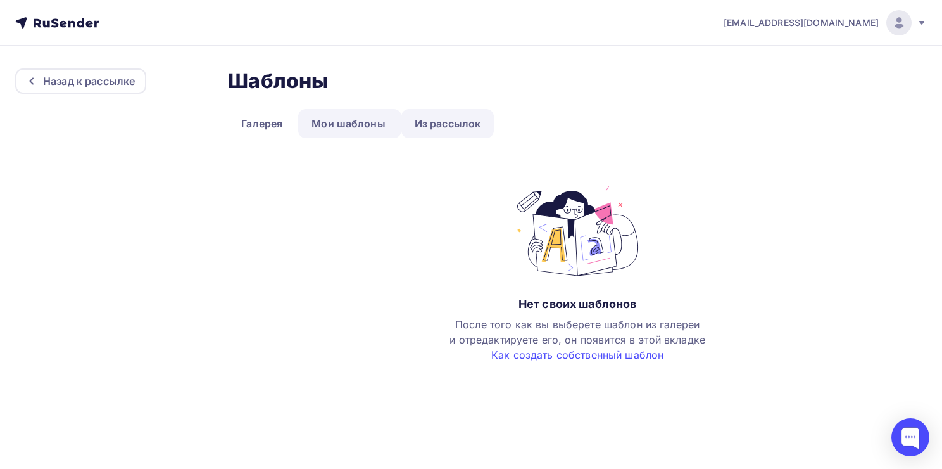
click at [438, 119] on link "Из рассылок" at bounding box center [447, 123] width 93 height 29
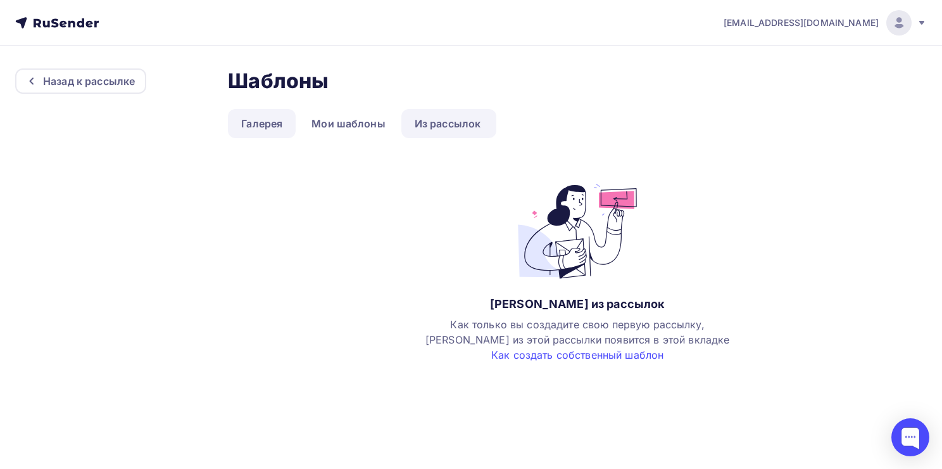
click at [247, 121] on link "Галерея" at bounding box center [262, 123] width 68 height 29
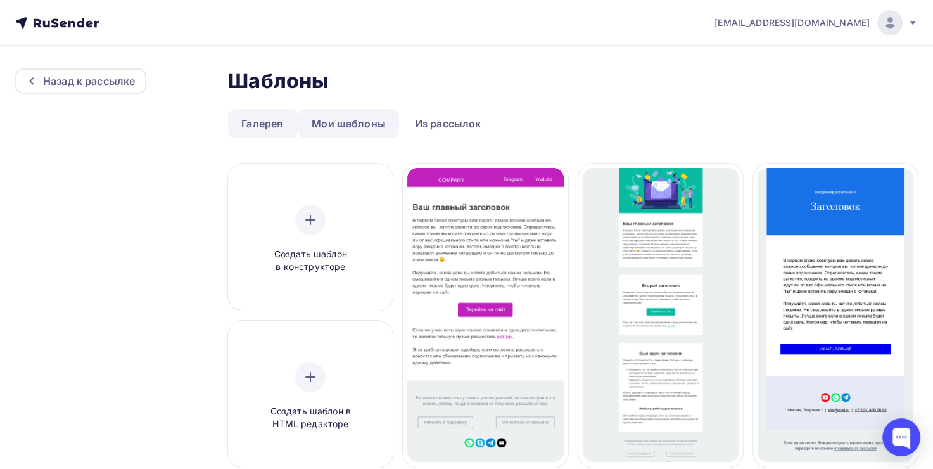
click at [337, 111] on link "Мои шаблоны" at bounding box center [348, 123] width 101 height 29
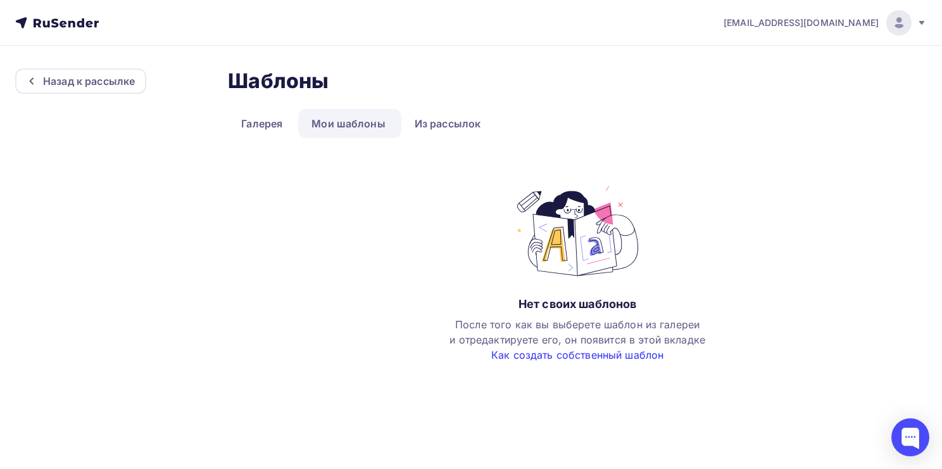
click at [528, 352] on link "Как создать собственный шаблон" at bounding box center [577, 354] width 172 height 13
click at [262, 127] on link "Галерея" at bounding box center [262, 123] width 68 height 29
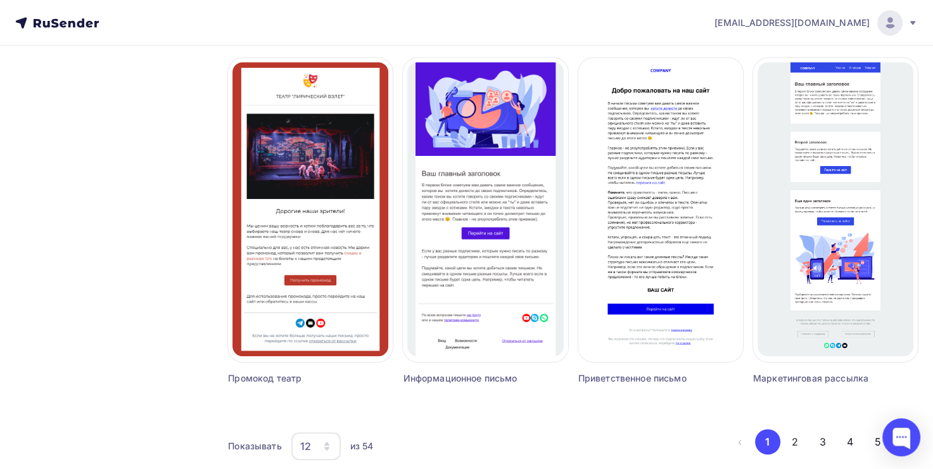
scroll to position [830, 0]
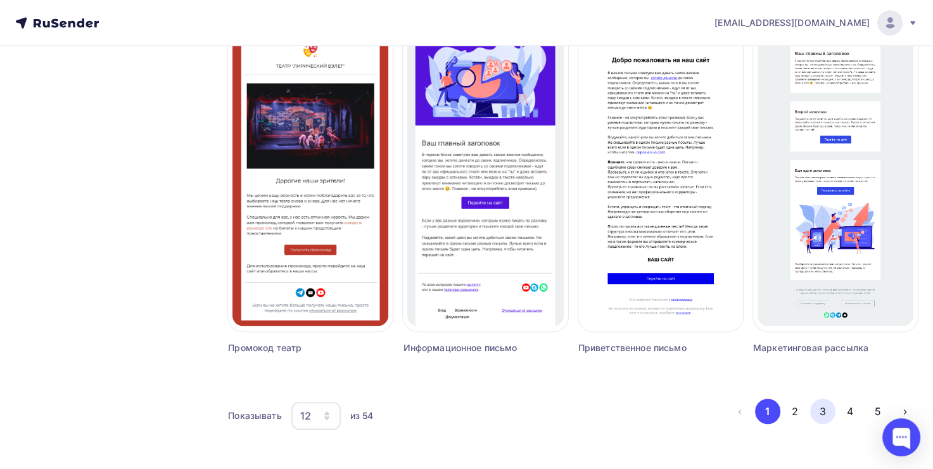
click at [824, 415] on button "3" at bounding box center [822, 410] width 25 height 25
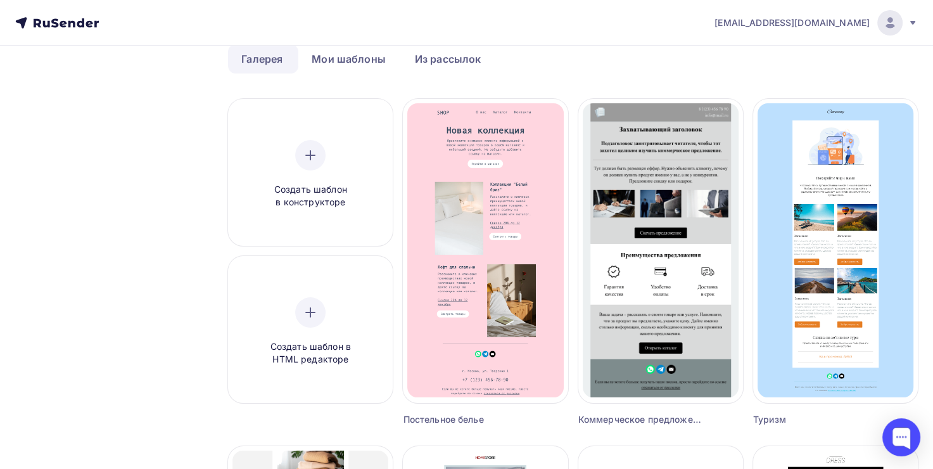
scroll to position [60, 0]
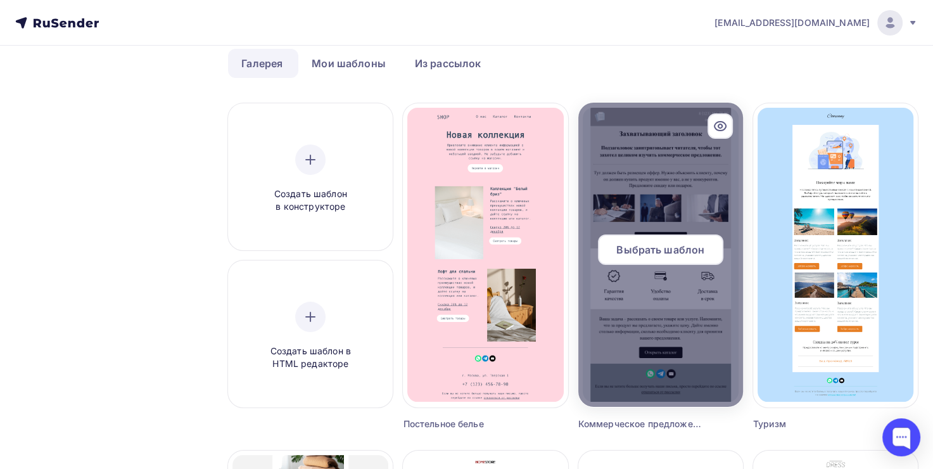
click at [647, 339] on div at bounding box center [660, 255] width 165 height 304
click at [646, 242] on span "Выбрать шаблон" at bounding box center [660, 249] width 88 height 15
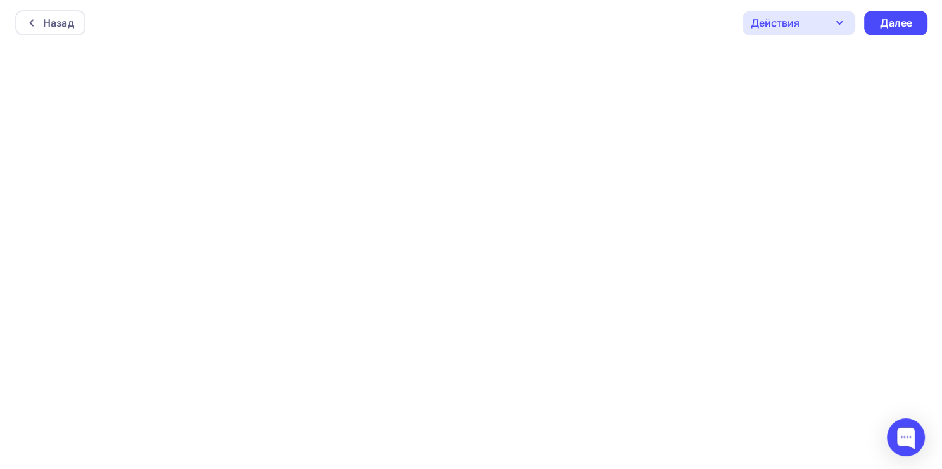
scroll to position [3, 0]
click at [28, 15] on icon at bounding box center [27, 20] width 10 height 10
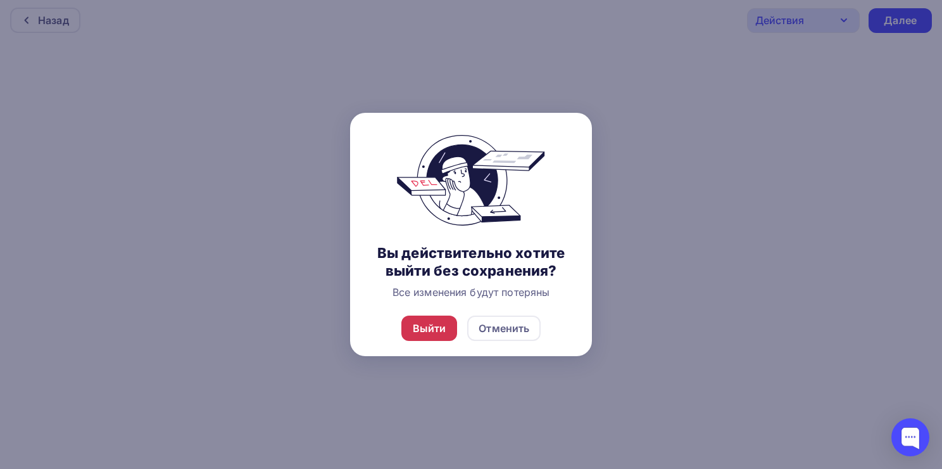
click at [424, 319] on div "Выйти" at bounding box center [429, 327] width 56 height 25
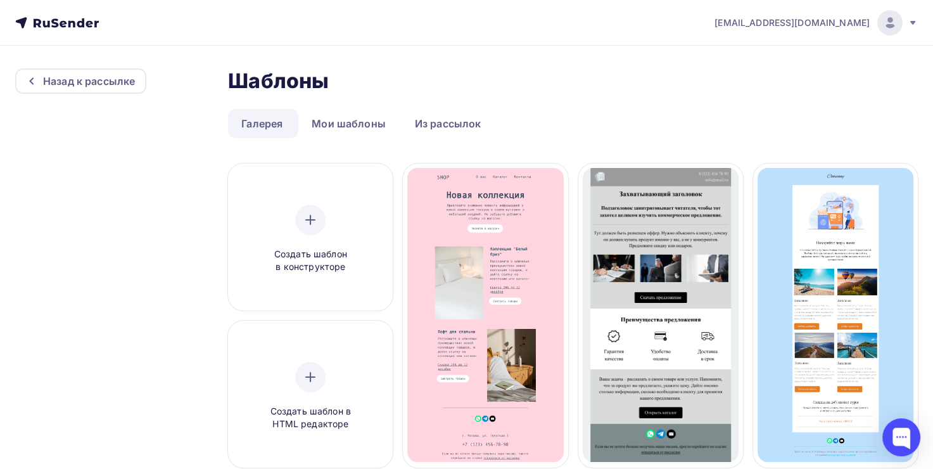
click at [398, 119] on li "Мои шаблоны" at bounding box center [349, 123] width 103 height 29
click at [432, 125] on link "Из рассылок" at bounding box center [447, 123] width 93 height 29
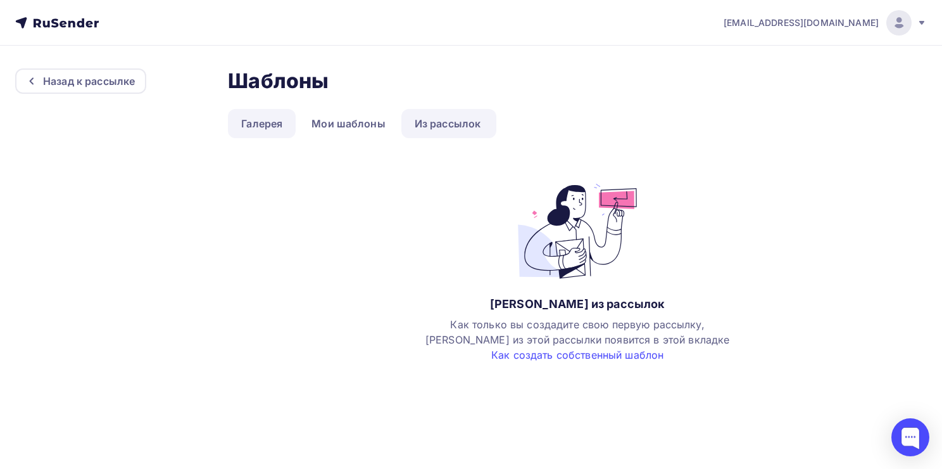
click at [293, 122] on link "Галерея" at bounding box center [262, 123] width 68 height 29
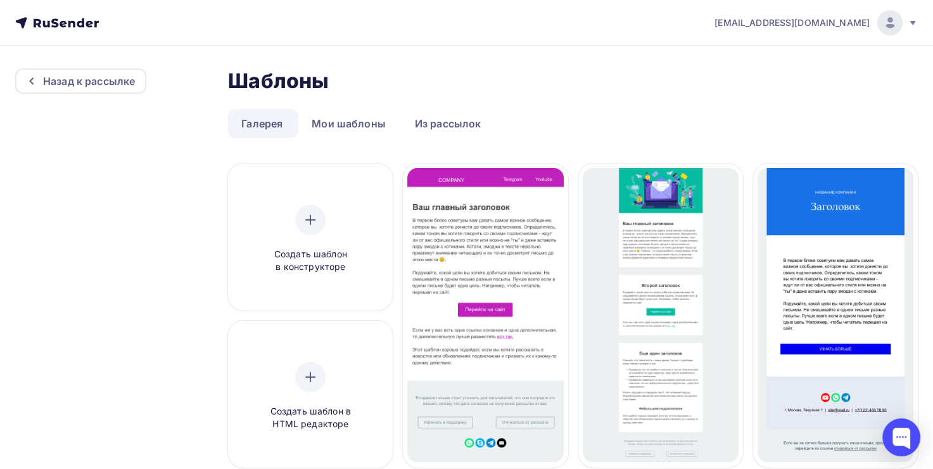
click at [75, 84] on div "Назад к рассылке" at bounding box center [89, 80] width 92 height 15
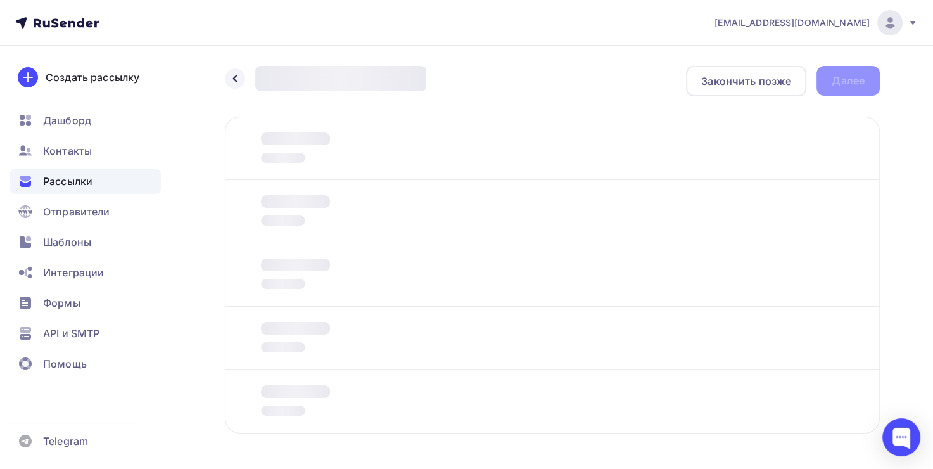
scroll to position [46, 0]
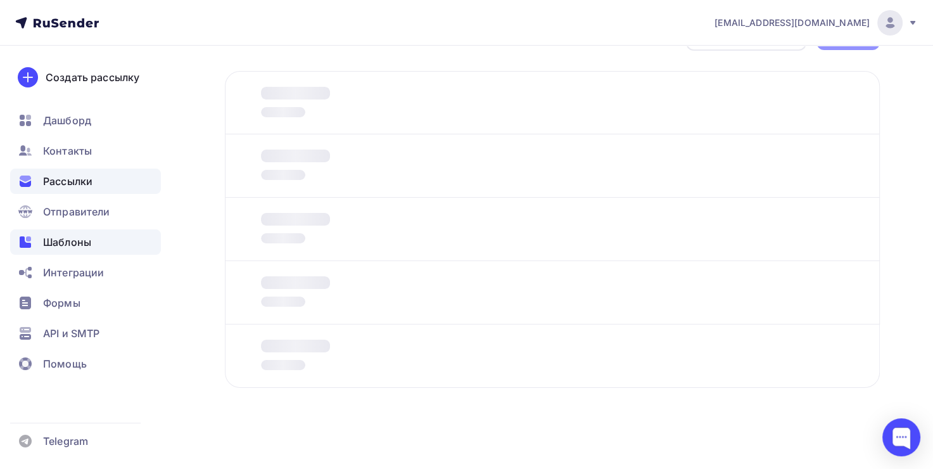
click at [79, 239] on span "Шаблоны" at bounding box center [67, 241] width 48 height 15
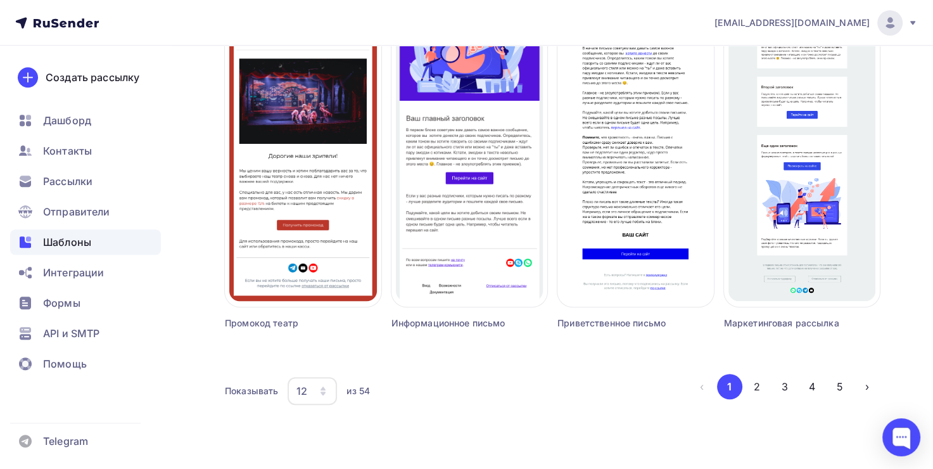
scroll to position [856, 0]
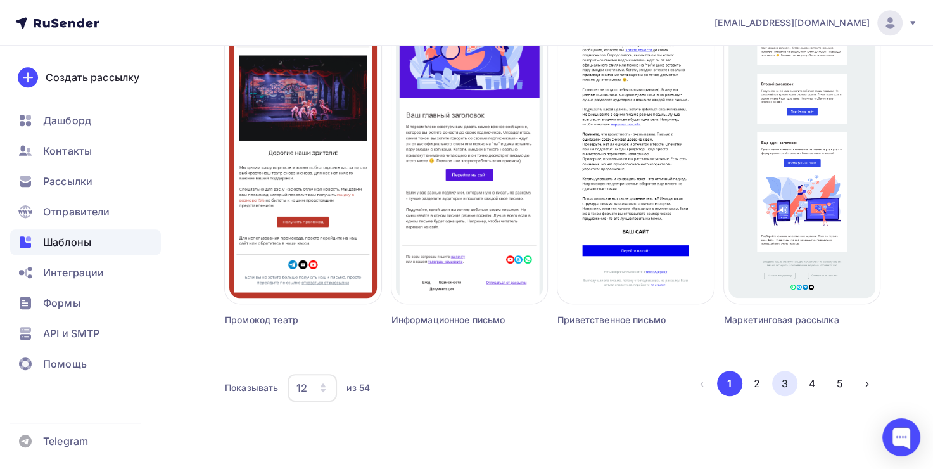
click at [781, 375] on button "3" at bounding box center [784, 382] width 25 height 25
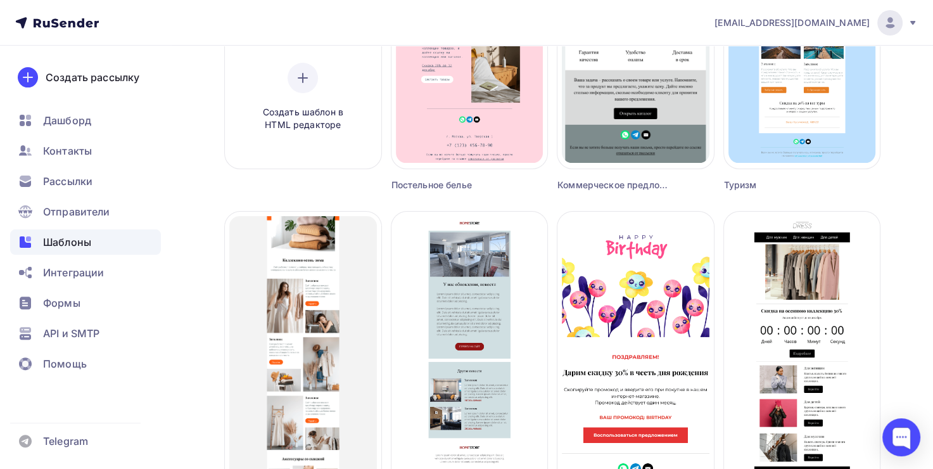
scroll to position [201, 0]
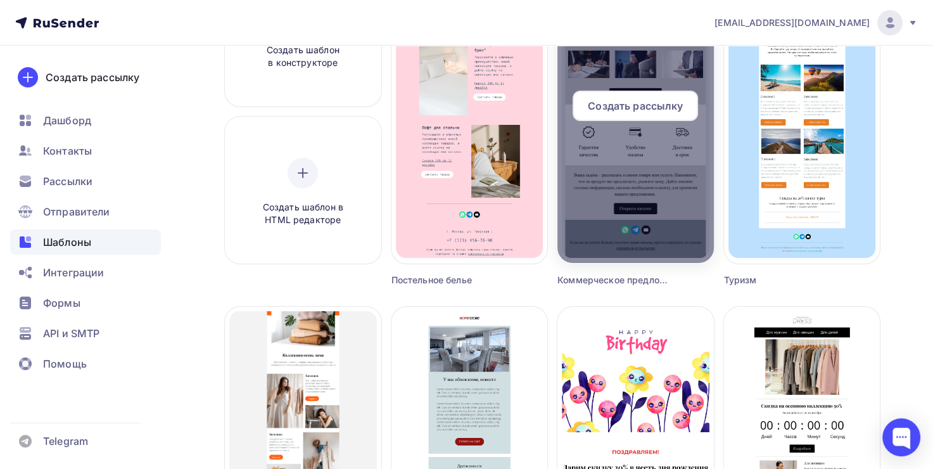
click at [646, 213] on div at bounding box center [635, 111] width 156 height 304
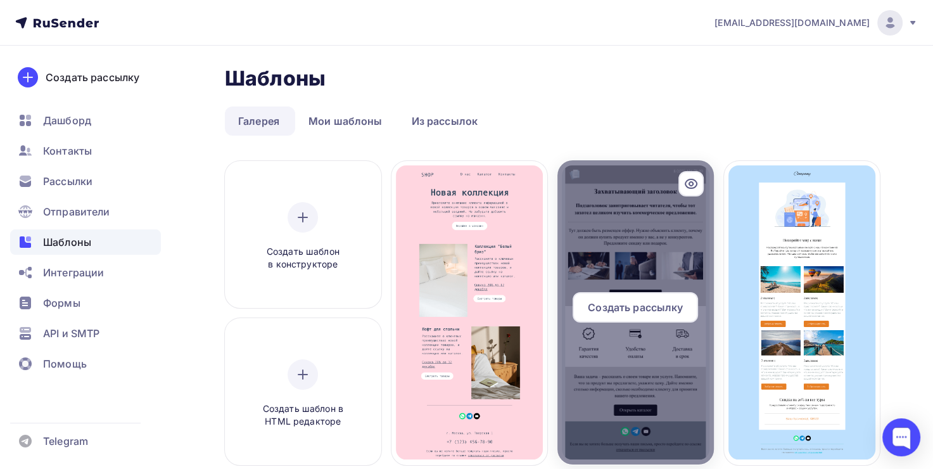
click at [584, 289] on div at bounding box center [635, 312] width 156 height 304
click at [572, 287] on div at bounding box center [635, 312] width 156 height 304
click at [622, 316] on div "Создать рассылку" at bounding box center [634, 307] width 125 height 30
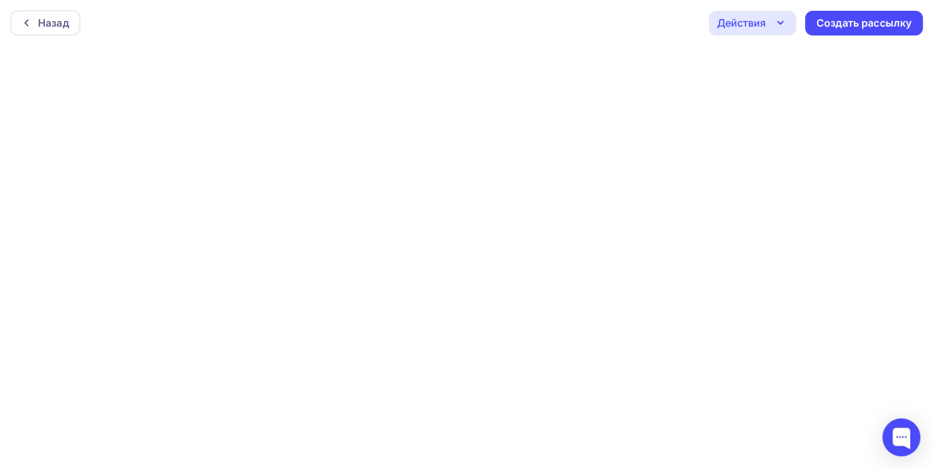
click at [774, 34] on div "Действия" at bounding box center [752, 23] width 87 height 25
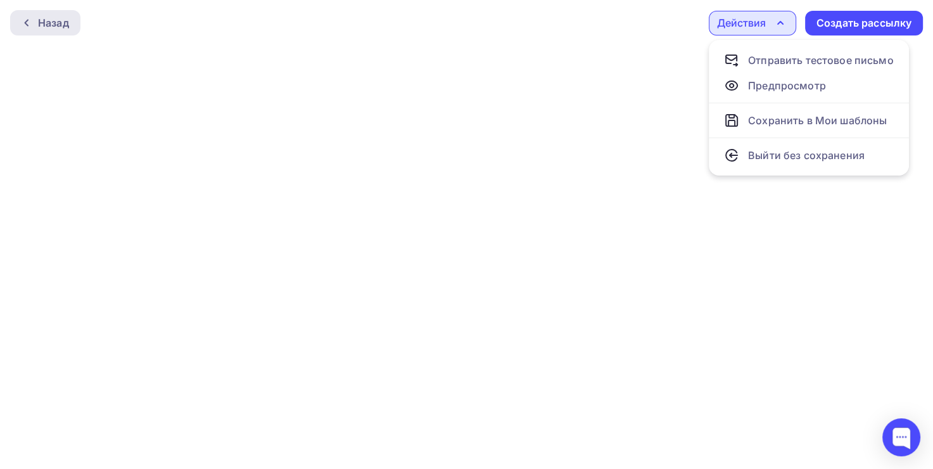
click at [49, 18] on div "Назад" at bounding box center [53, 22] width 31 height 15
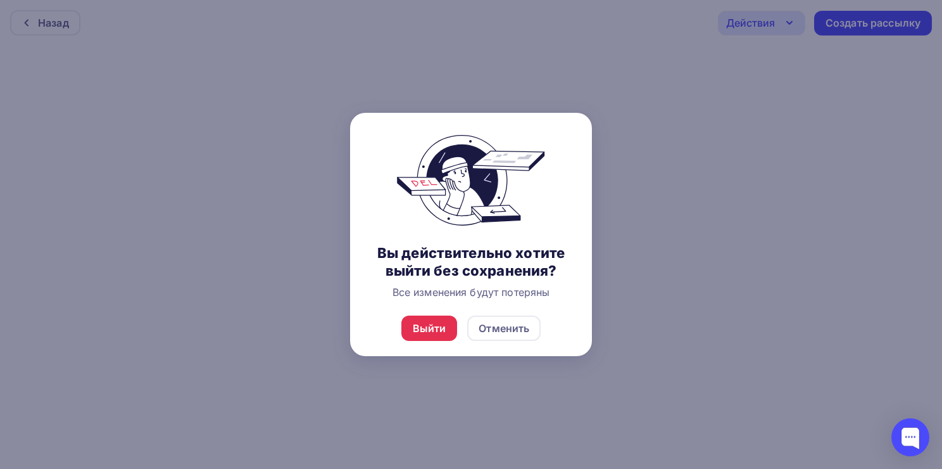
click at [445, 342] on div "Выйти Отменить" at bounding box center [471, 328] width 242 height 56
click at [436, 336] on div "Выйти" at bounding box center [429, 327] width 56 height 25
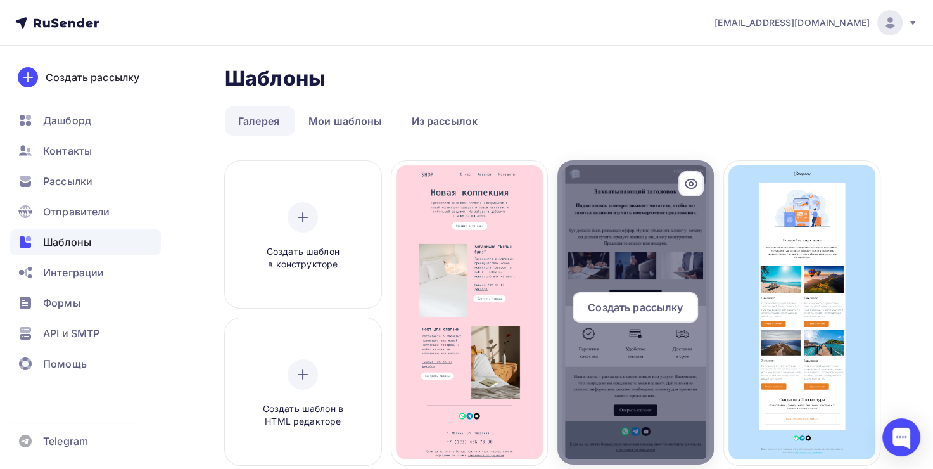
click at [635, 285] on div at bounding box center [635, 312] width 156 height 304
click at [628, 312] on span "Создать рассылку" at bounding box center [635, 307] width 95 height 15
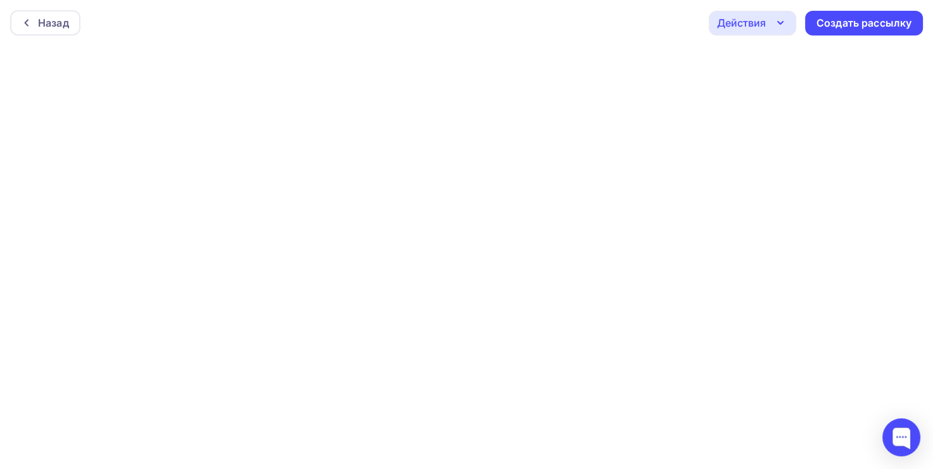
scroll to position [3, 0]
click at [785, 19] on icon "button" at bounding box center [780, 20] width 15 height 15
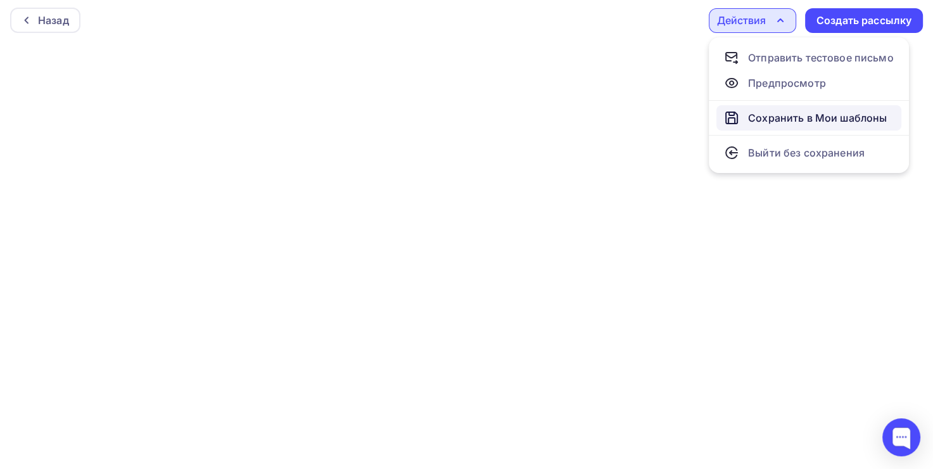
click at [785, 119] on div "Сохранить в Мои шаблоны" at bounding box center [817, 117] width 139 height 15
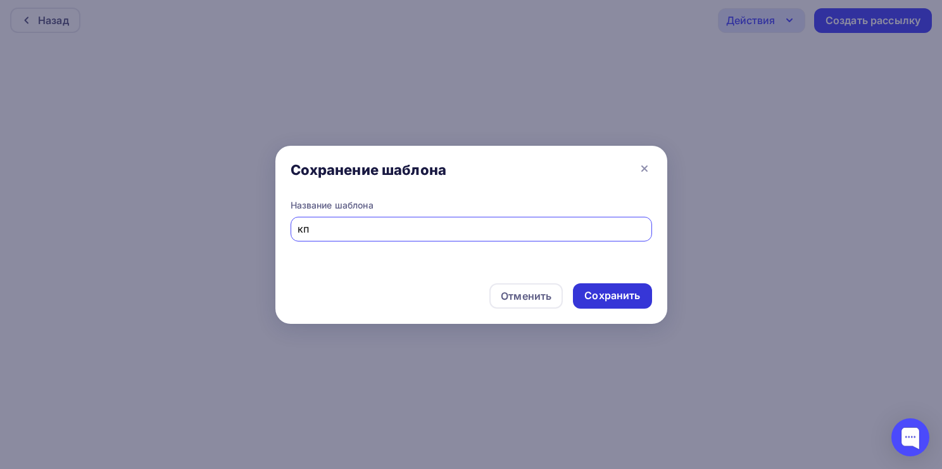
type input "кп"
click at [628, 290] on div "Сохранить" at bounding box center [612, 295] width 56 height 15
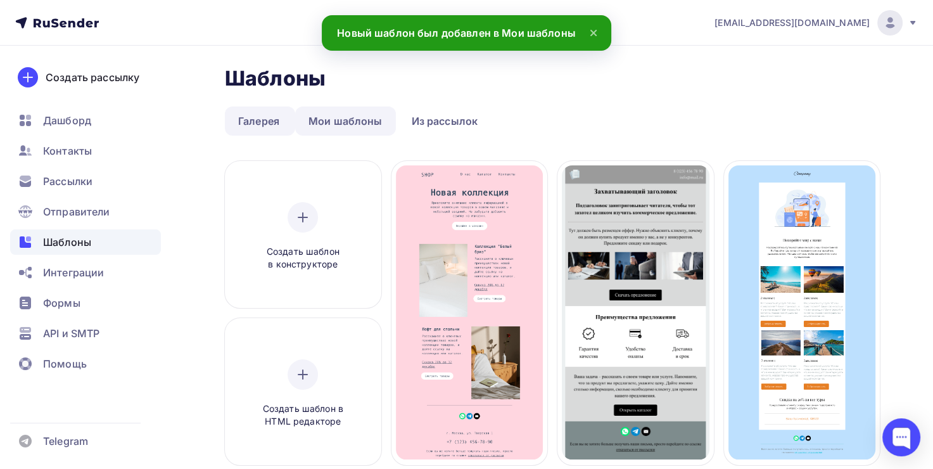
click at [367, 117] on link "Мои шаблоны" at bounding box center [345, 120] width 101 height 29
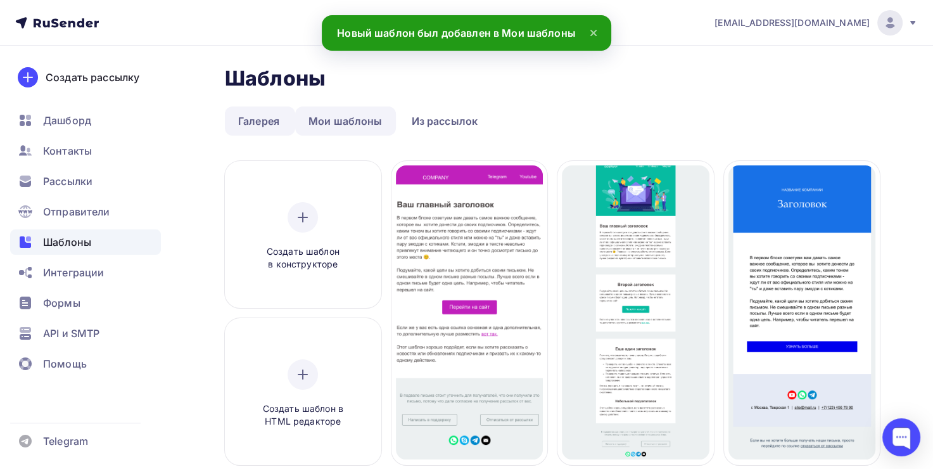
click at [311, 117] on link "Мои шаблоны" at bounding box center [345, 120] width 101 height 29
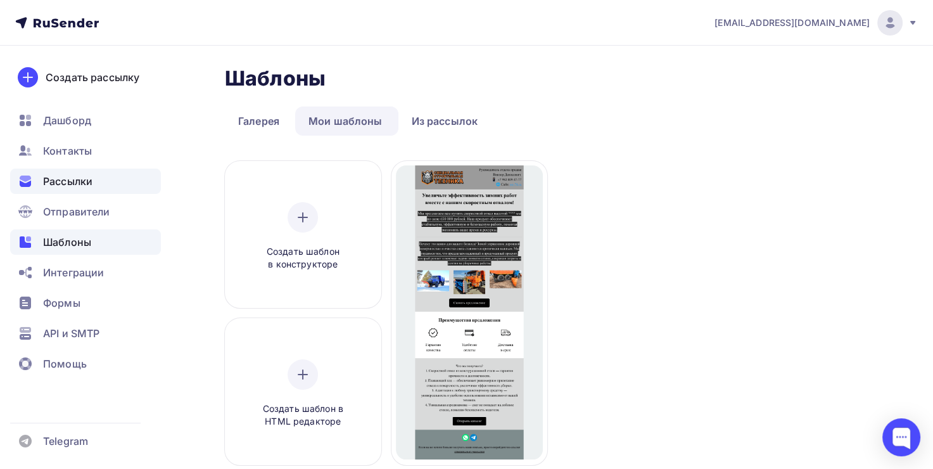
click at [125, 185] on div "Рассылки" at bounding box center [85, 180] width 151 height 25
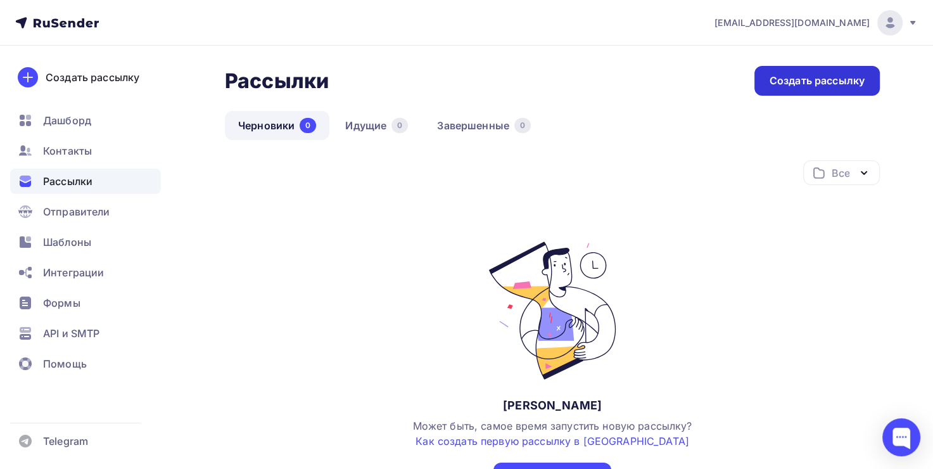
click at [777, 68] on div "Создать рассылку" at bounding box center [816, 81] width 125 height 30
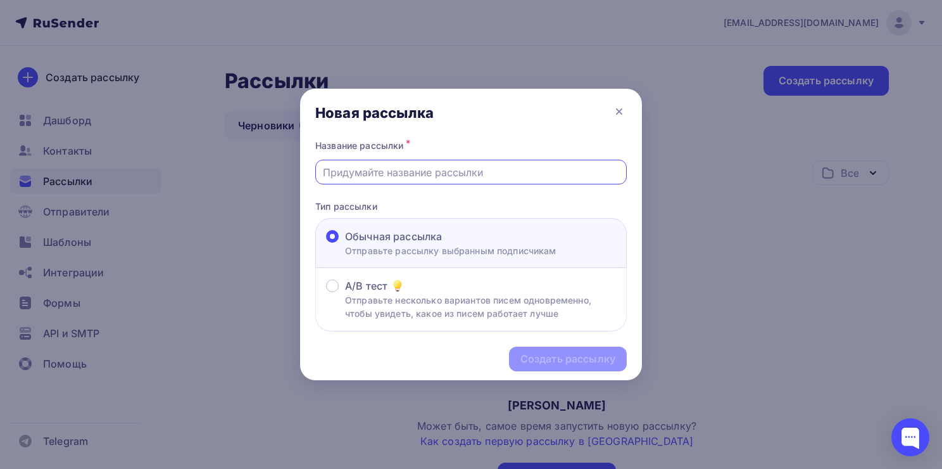
click at [487, 178] on input "text" at bounding box center [471, 172] width 297 height 15
type input "Отвалы ск"
click at [586, 350] on div "Создать рассылку" at bounding box center [568, 358] width 118 height 25
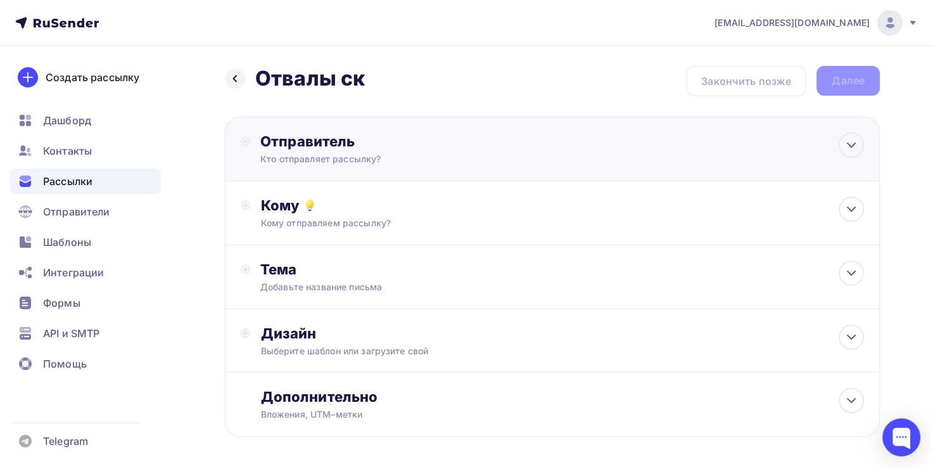
click at [301, 146] on div "Отправитель" at bounding box center [397, 141] width 274 height 18
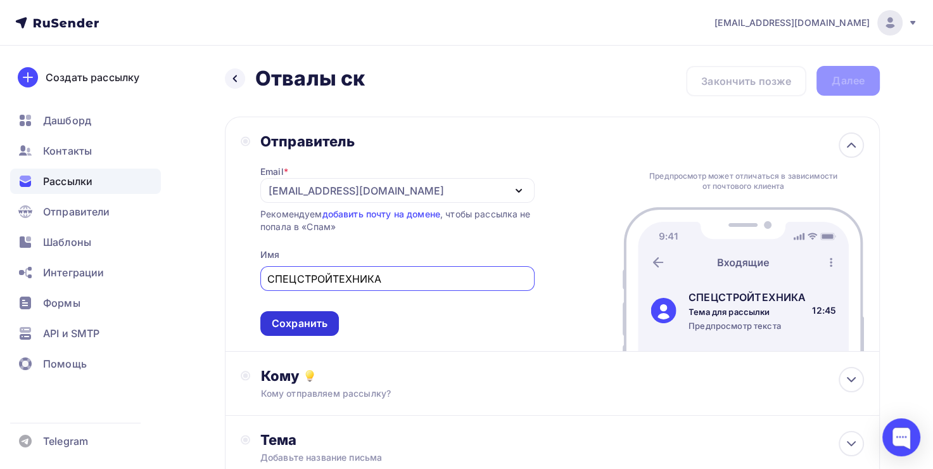
type input "СПЕЦСТРОЙТЕХНИКА"
click at [304, 320] on div "Сохранить" at bounding box center [300, 323] width 56 height 15
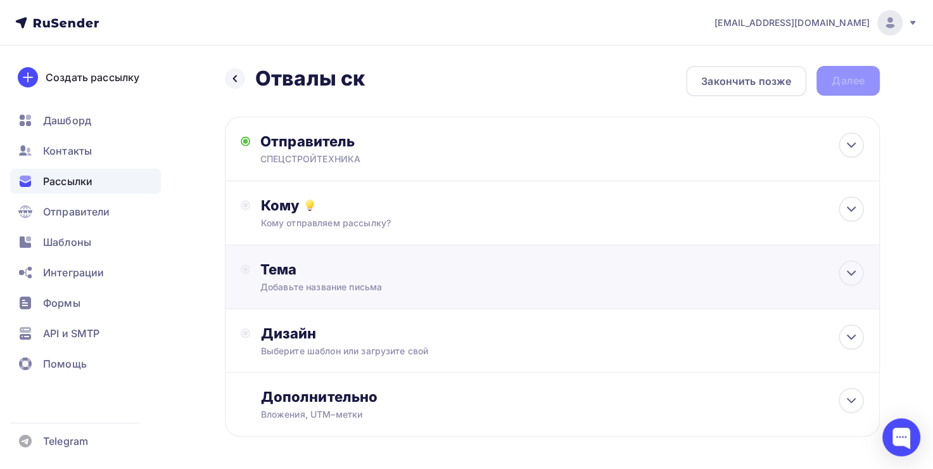
click at [344, 247] on div "Тема Добавьте название письма Тема * Рекомендуем использовать не более 150 симв…" at bounding box center [552, 277] width 655 height 64
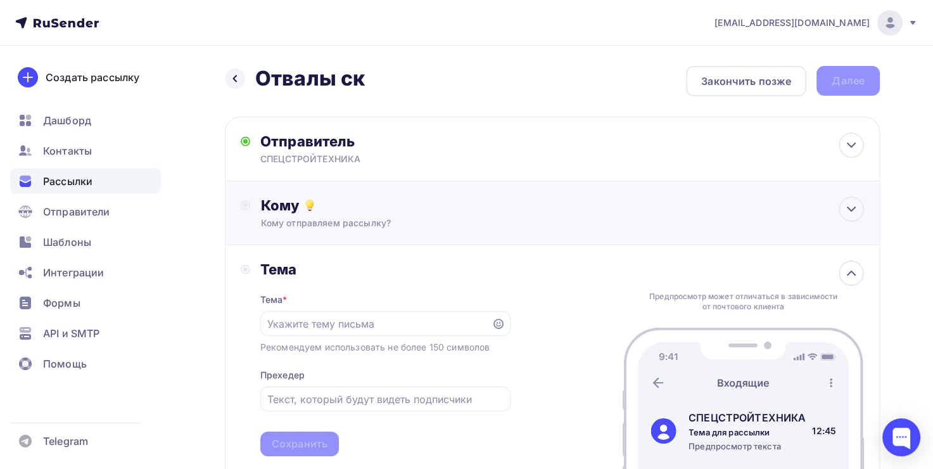
click at [369, 198] on div "Кому" at bounding box center [561, 205] width 603 height 18
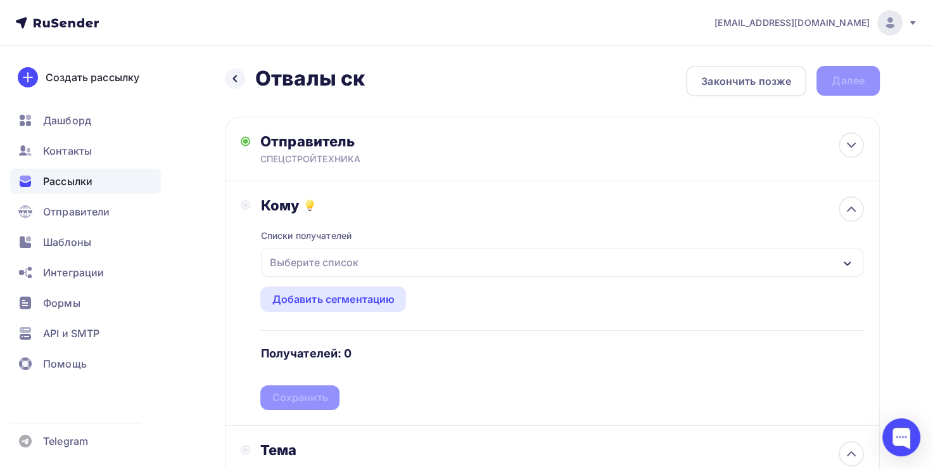
click at [328, 263] on div "Выберите список" at bounding box center [313, 262] width 99 height 23
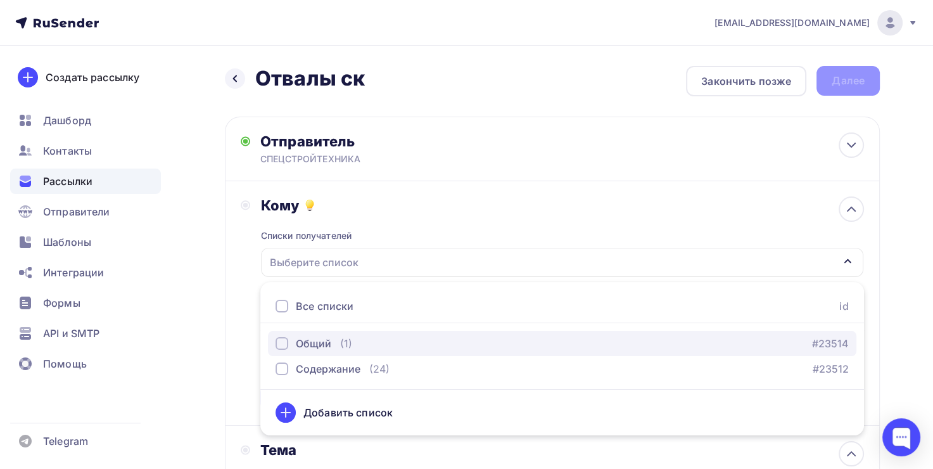
click at [334, 342] on div "Общий (1)" at bounding box center [313, 343] width 77 height 15
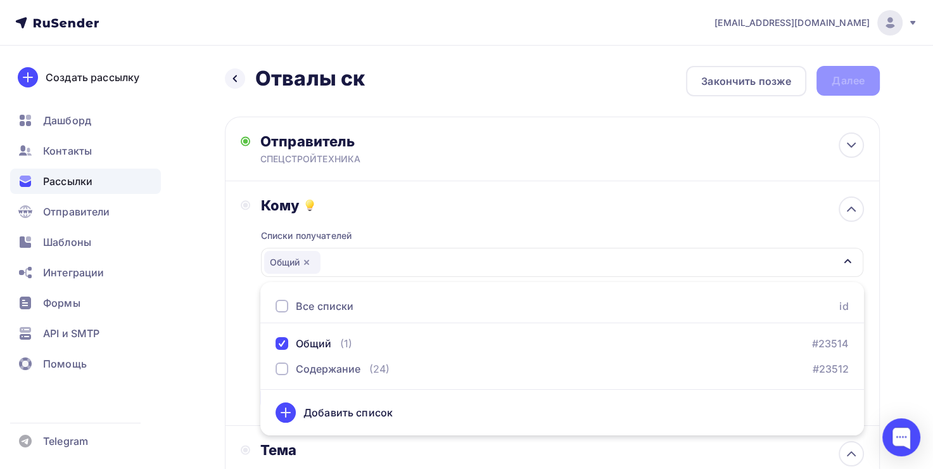
click at [417, 229] on div "Списки получателей Общий Все списки id Общий (1) #23514 Содержание (24) #23512 …" at bounding box center [561, 312] width 603 height 196
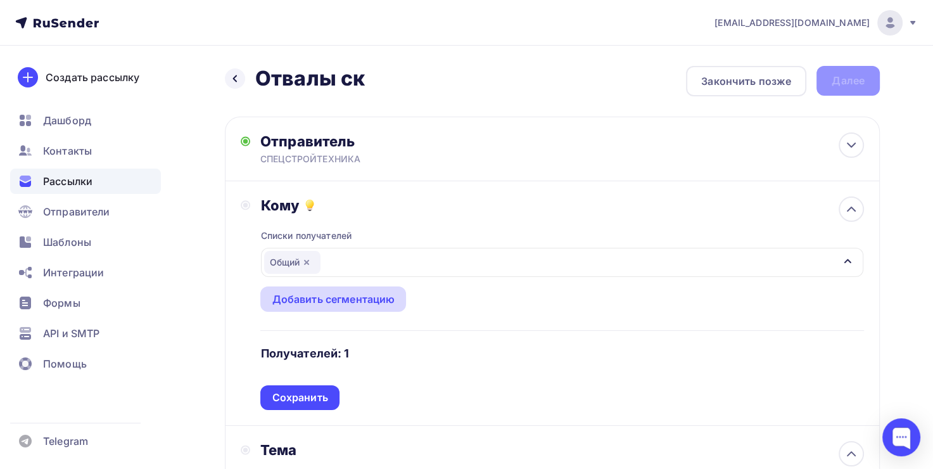
click at [360, 299] on div "Добавить сегментацию" at bounding box center [333, 298] width 123 height 15
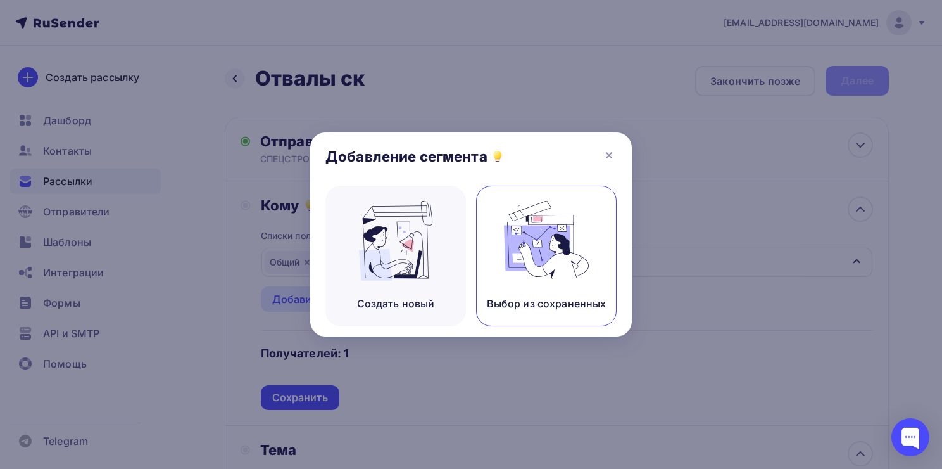
click at [520, 221] on img at bounding box center [546, 241] width 85 height 80
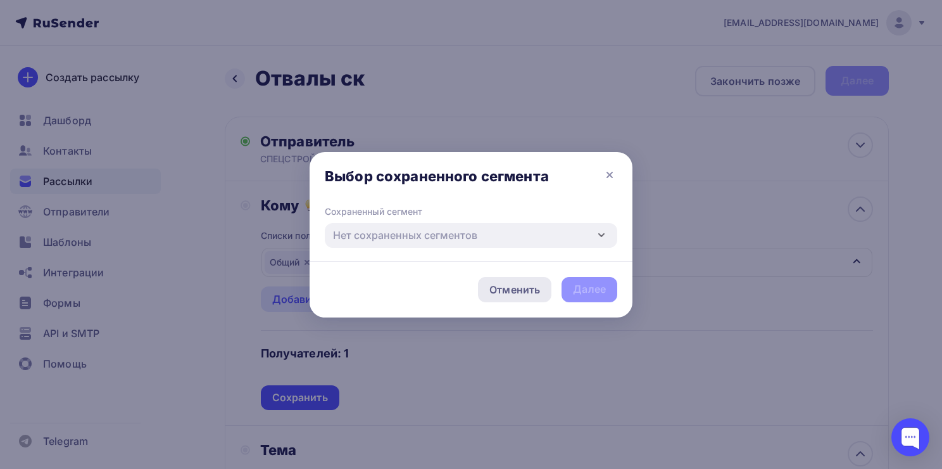
click at [509, 279] on div "Отменить" at bounding box center [514, 289] width 73 height 25
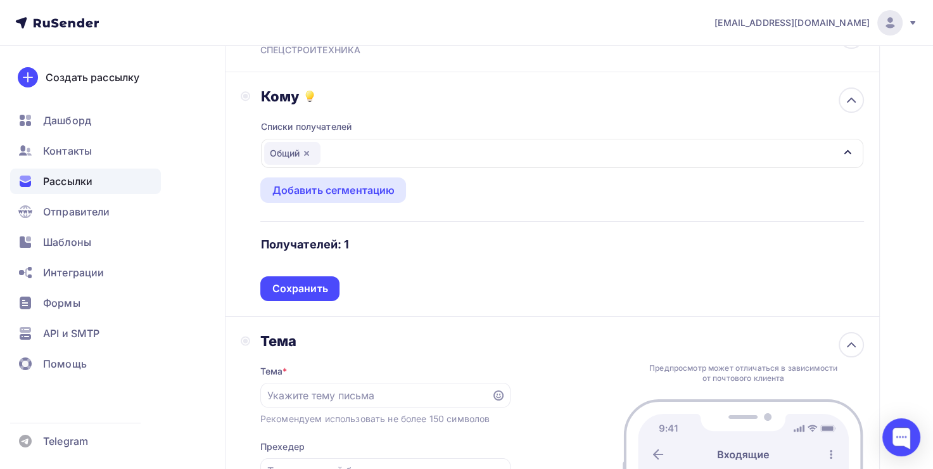
scroll to position [111, 0]
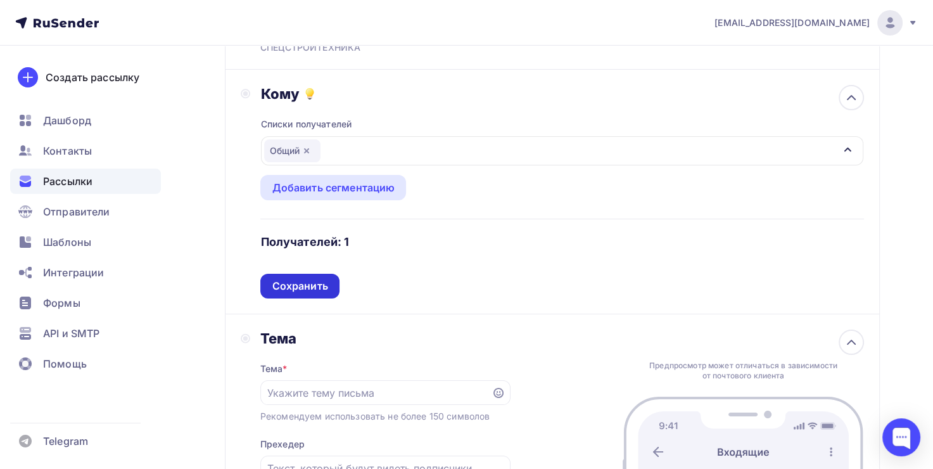
click at [307, 289] on div "Сохранить" at bounding box center [300, 286] width 56 height 15
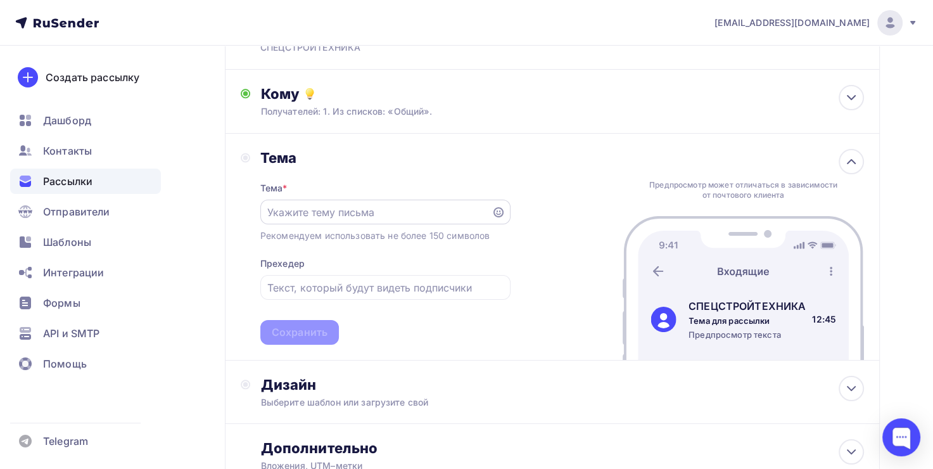
click at [357, 218] on div at bounding box center [385, 211] width 250 height 25
click at [361, 212] on input "text" at bounding box center [375, 212] width 217 height 15
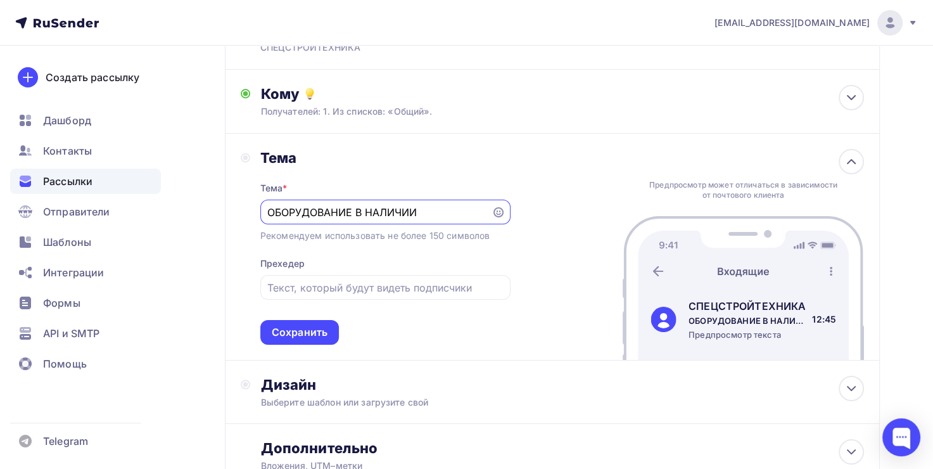
scroll to position [210, 0]
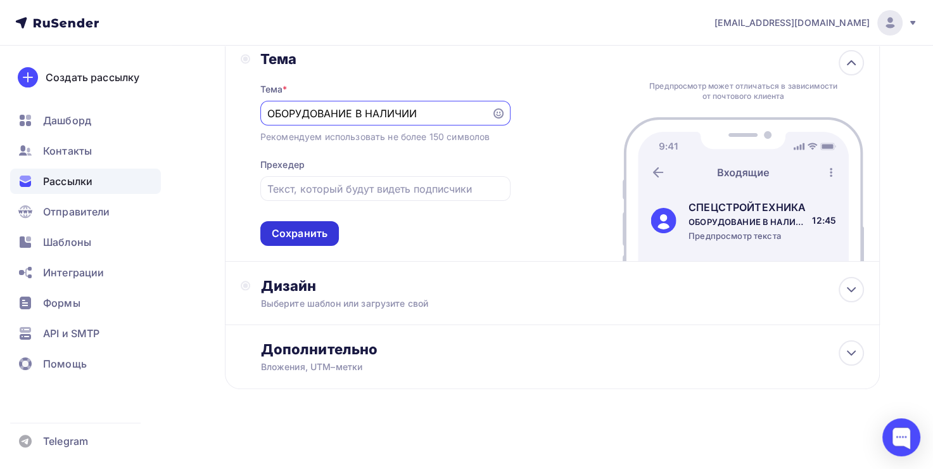
type input "ОБОРУДОВАНИЕ В НАЛИЧИИ"
click at [320, 233] on div "Сохранить" at bounding box center [300, 233] width 56 height 15
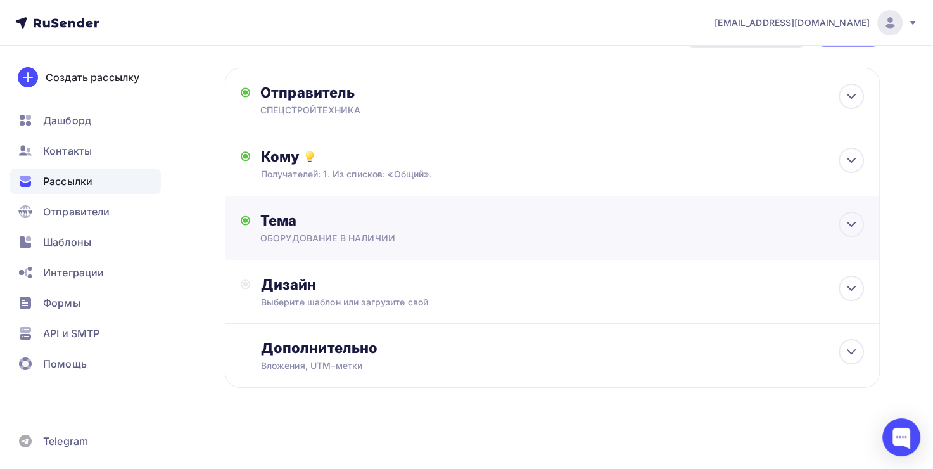
scroll to position [48, 0]
click at [441, 270] on div "Дизайн Выберите шаблон или загрузите свой" at bounding box center [552, 292] width 655 height 63
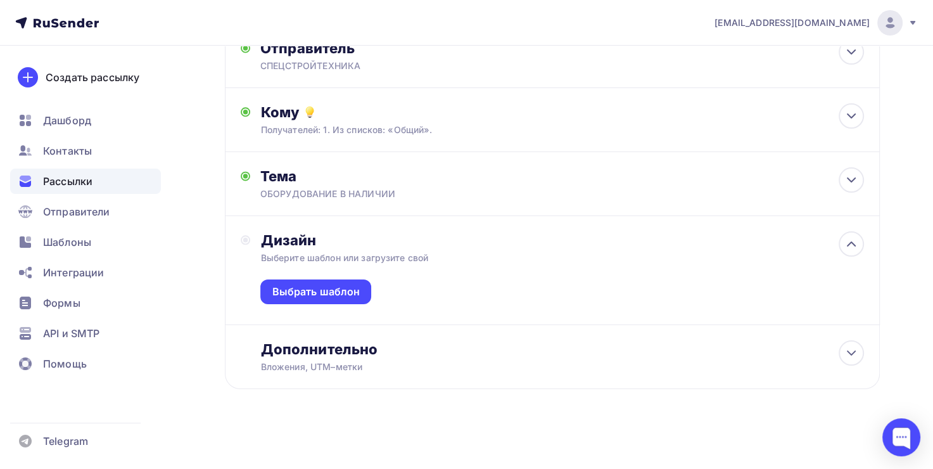
scroll to position [94, 0]
click at [353, 292] on div "Выбрать шаблон" at bounding box center [316, 291] width 88 height 15
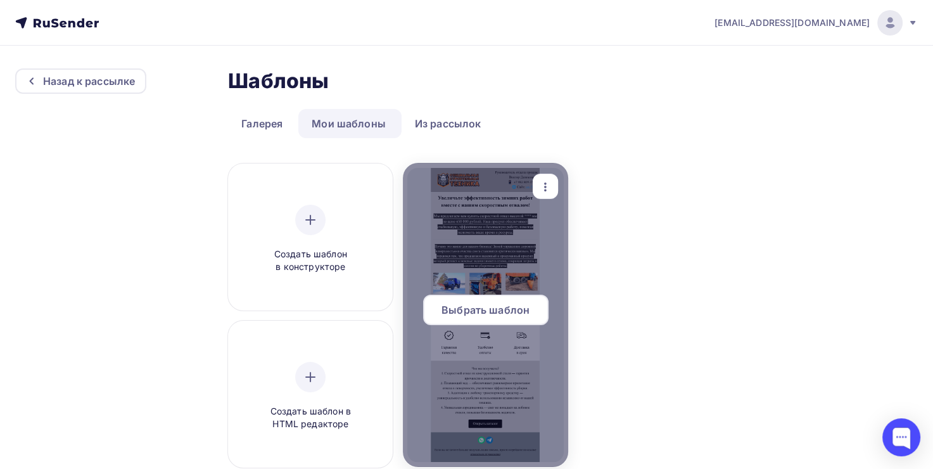
click at [489, 230] on div at bounding box center [485, 315] width 165 height 304
click at [486, 308] on span "Выбрать шаблон" at bounding box center [485, 309] width 88 height 15
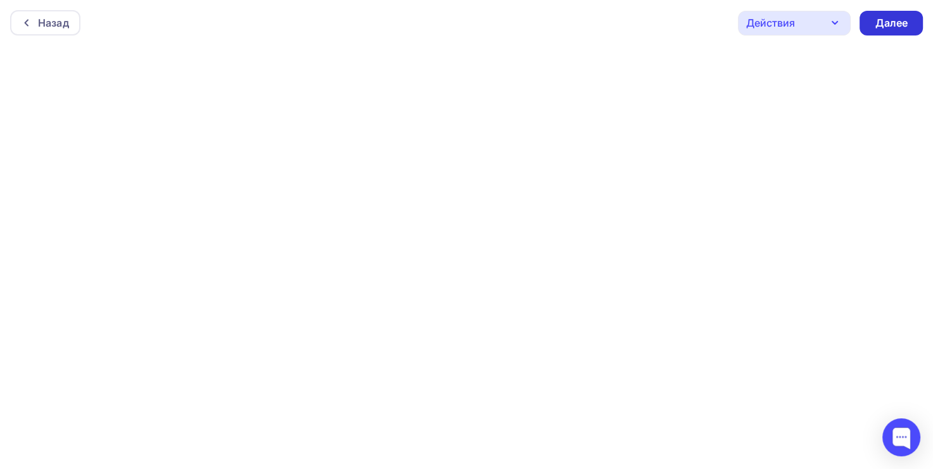
click at [899, 30] on div "Далее" at bounding box center [890, 23] width 63 height 25
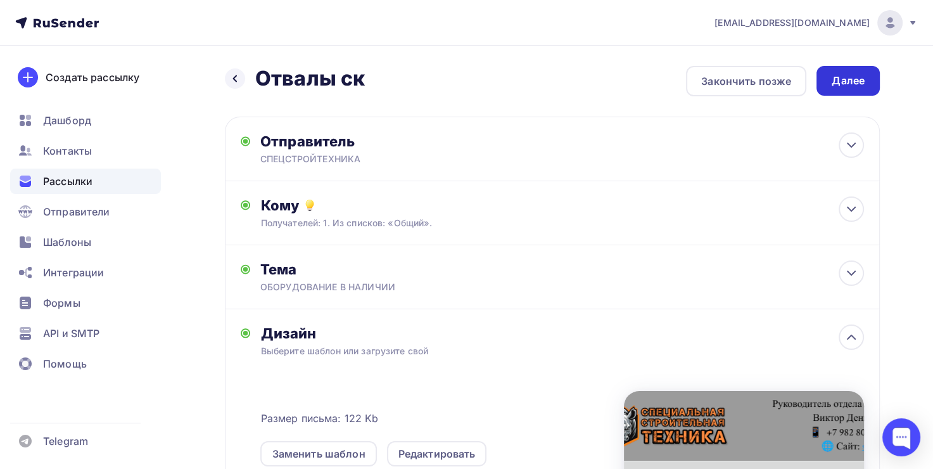
click at [840, 71] on div "Далее" at bounding box center [847, 81] width 63 height 30
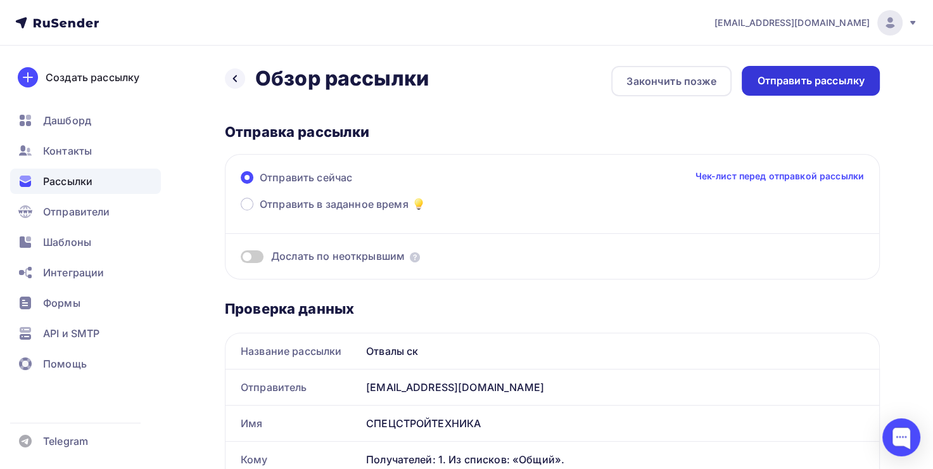
click at [822, 80] on div "Отправить рассылку" at bounding box center [811, 80] width 108 height 15
